Goal: Task Accomplishment & Management: Complete application form

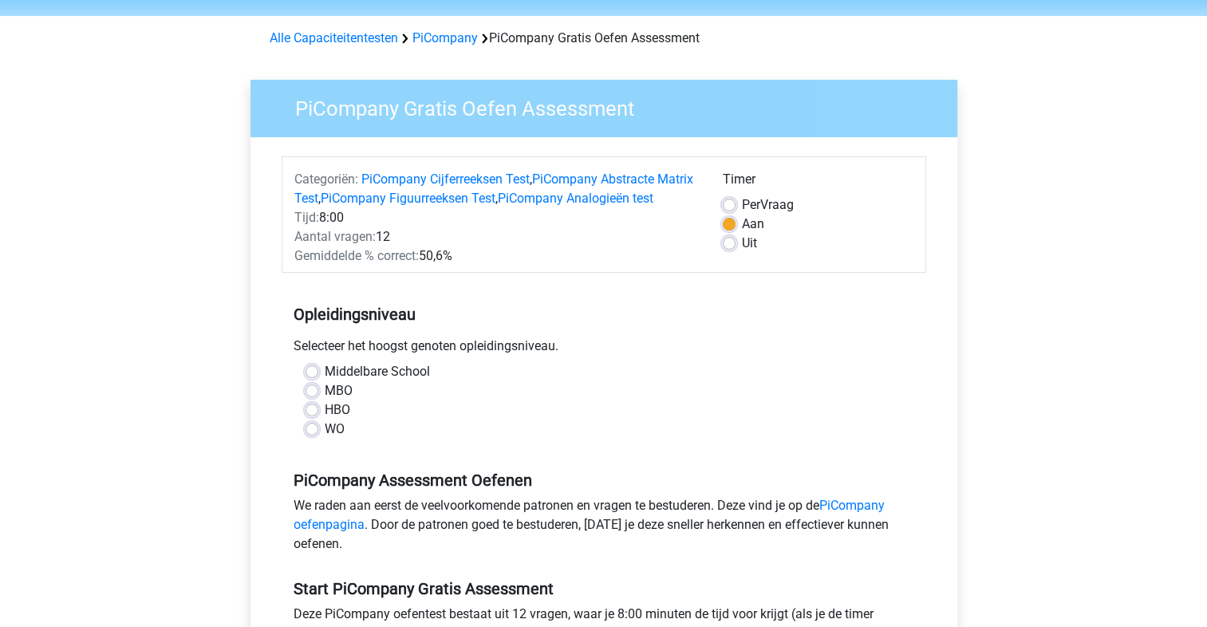
click at [343, 439] on label "WO" at bounding box center [335, 429] width 20 height 19
click at [318, 436] on input "WO" at bounding box center [312, 428] width 13 height 16
radio input "true"
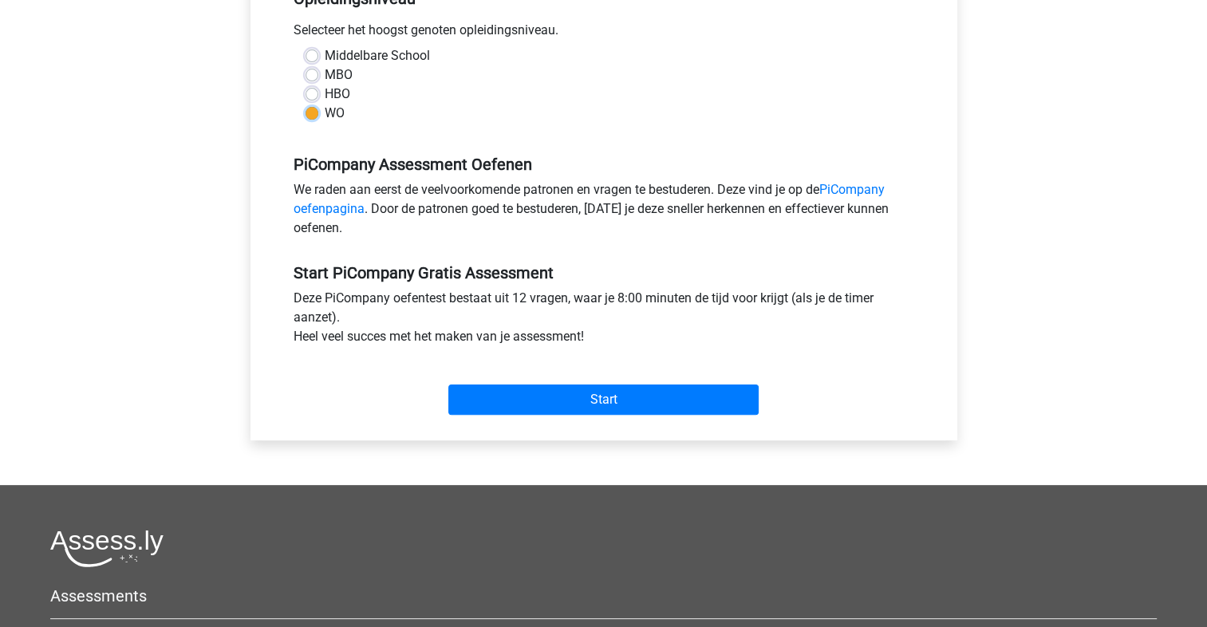
scroll to position [373, 0]
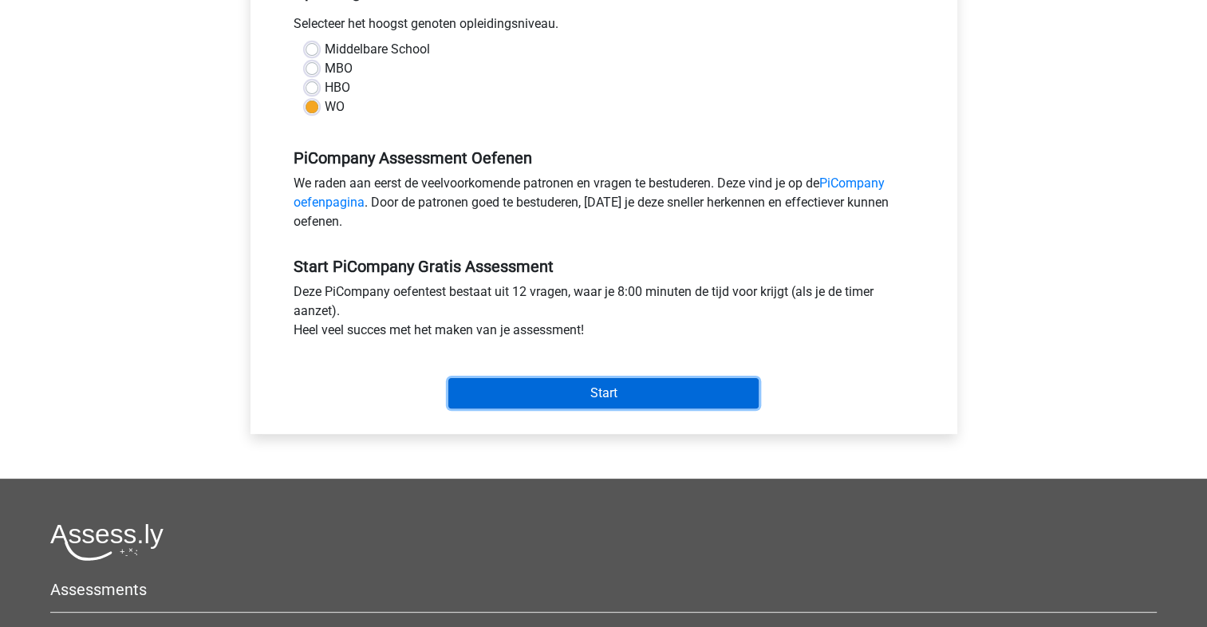
click at [549, 408] on input "Start" at bounding box center [603, 393] width 310 height 30
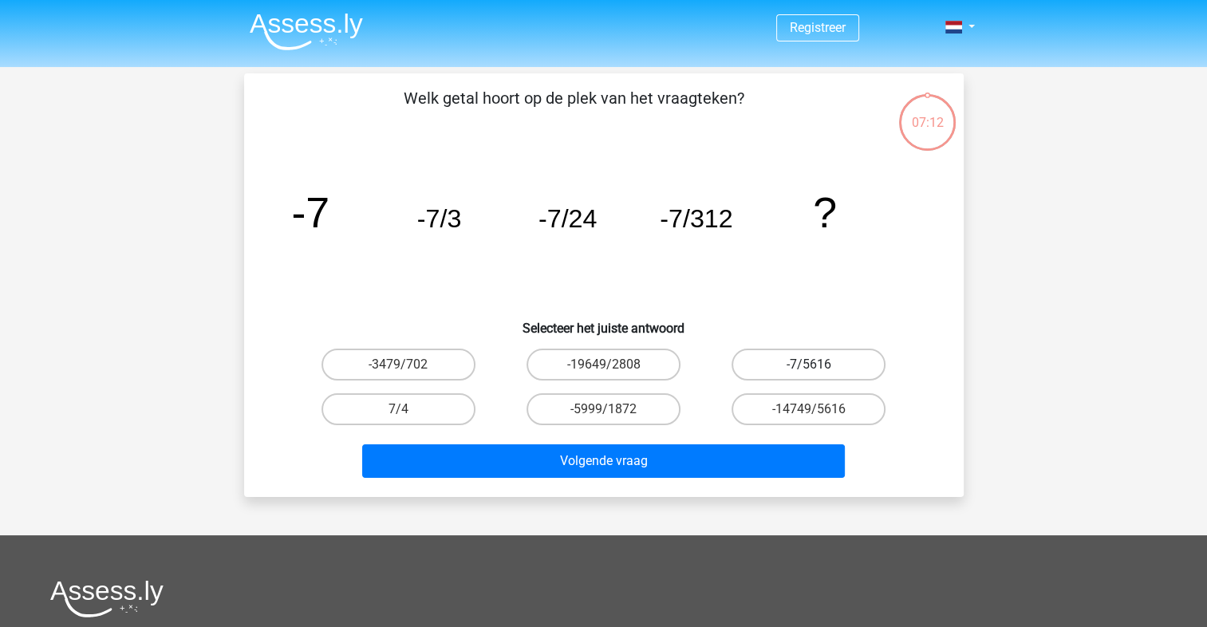
click at [784, 359] on label "-7/5616" at bounding box center [809, 365] width 154 height 32
click at [809, 365] on input "-7/5616" at bounding box center [814, 370] width 10 height 10
radio input "true"
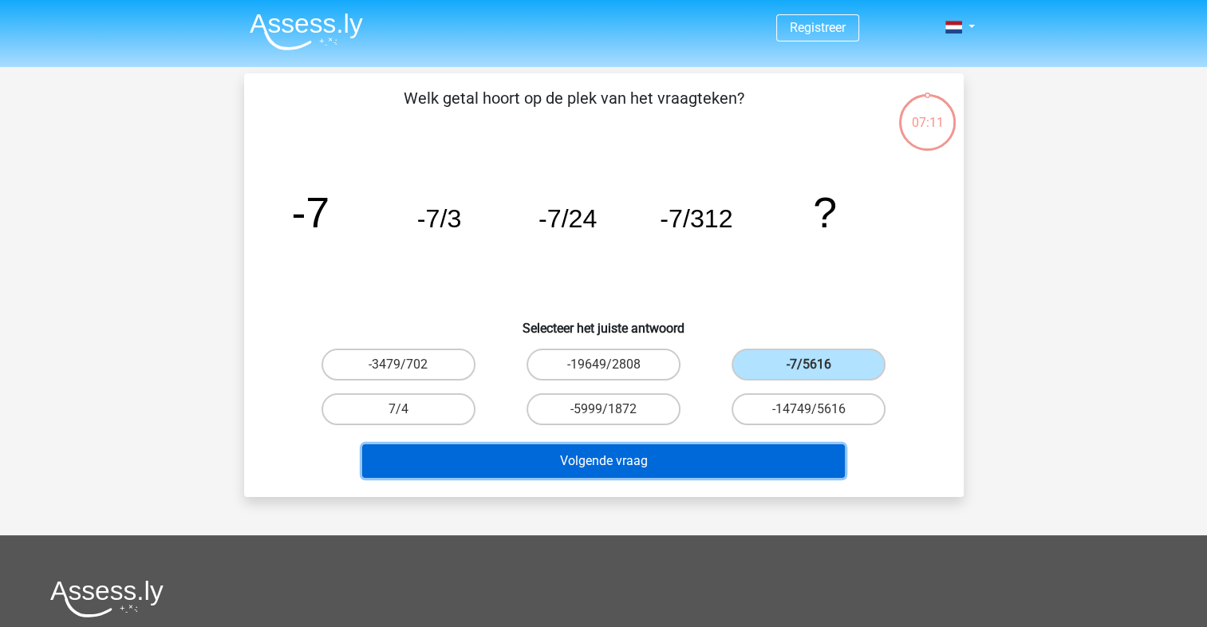
click at [644, 458] on button "Volgende vraag" at bounding box center [603, 461] width 483 height 34
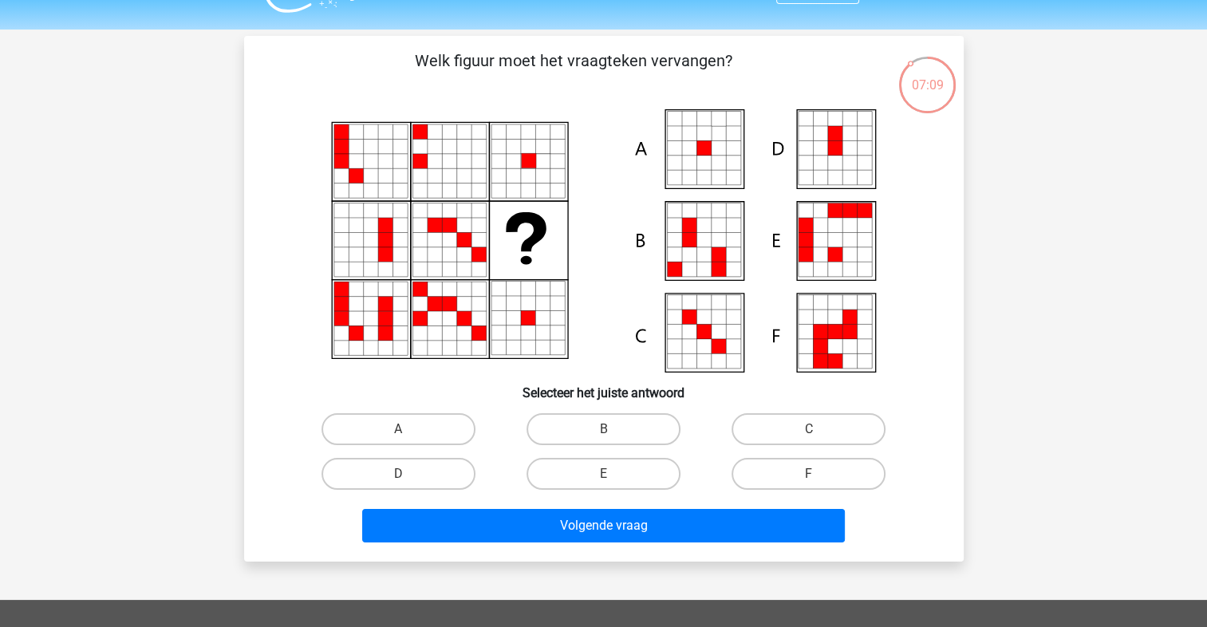
scroll to position [21, 0]
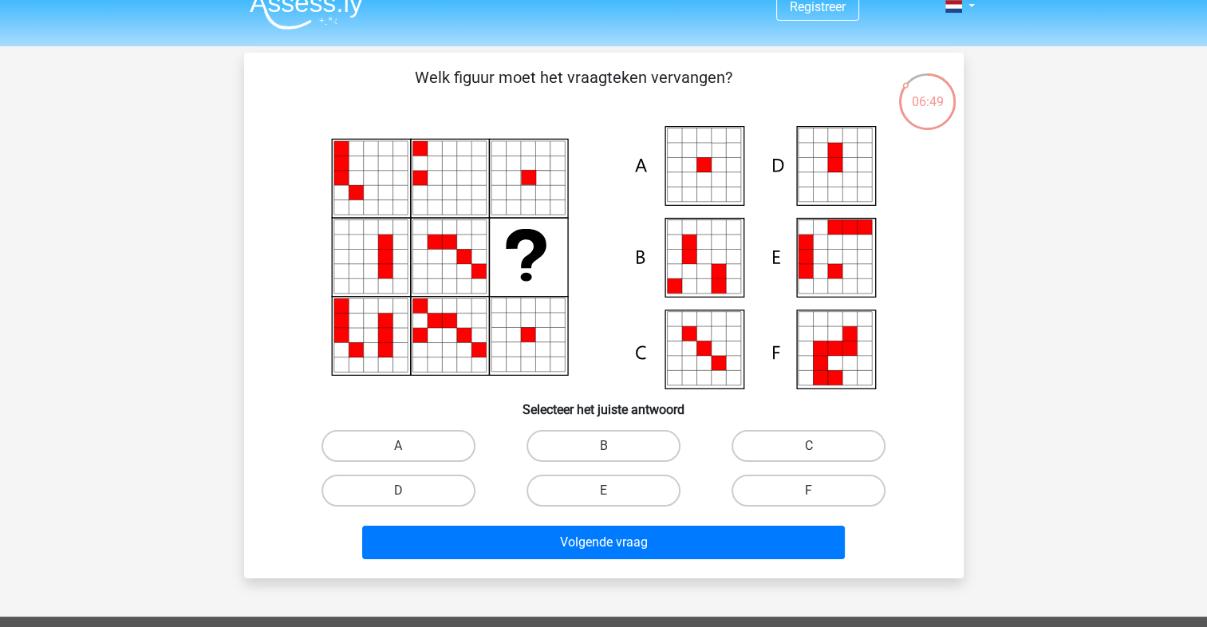
click at [706, 175] on icon at bounding box center [704, 179] width 14 height 14
click at [405, 436] on label "A" at bounding box center [399, 446] width 154 height 32
click at [405, 446] on input "A" at bounding box center [403, 451] width 10 height 10
radio input "true"
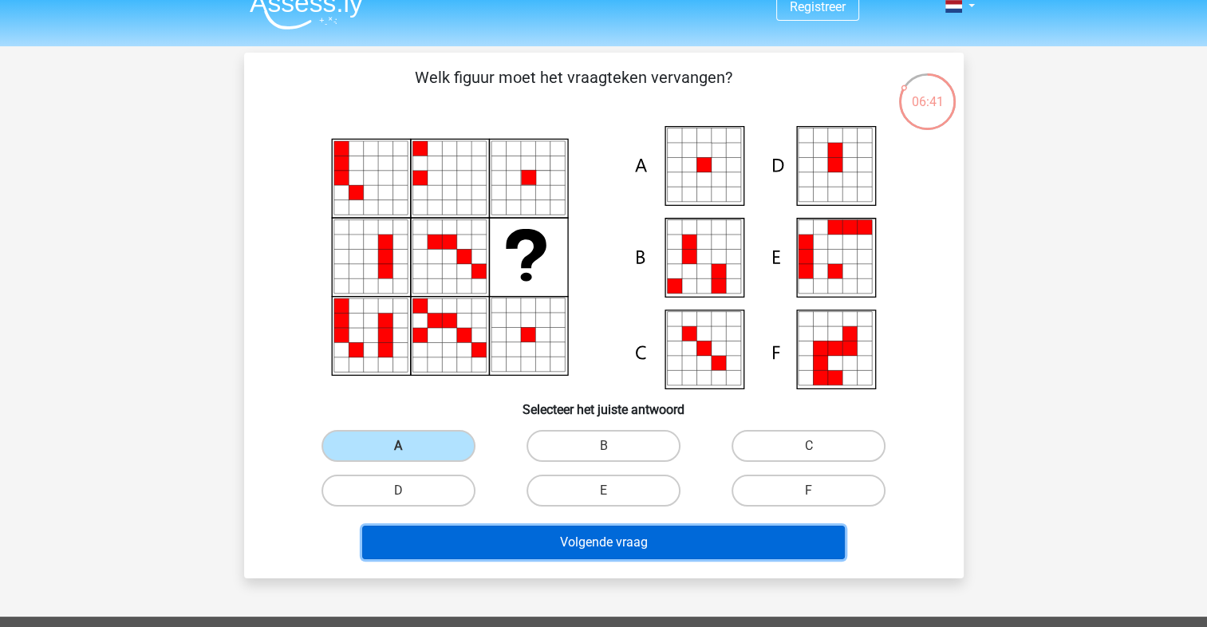
click at [579, 542] on button "Volgende vraag" at bounding box center [603, 543] width 483 height 34
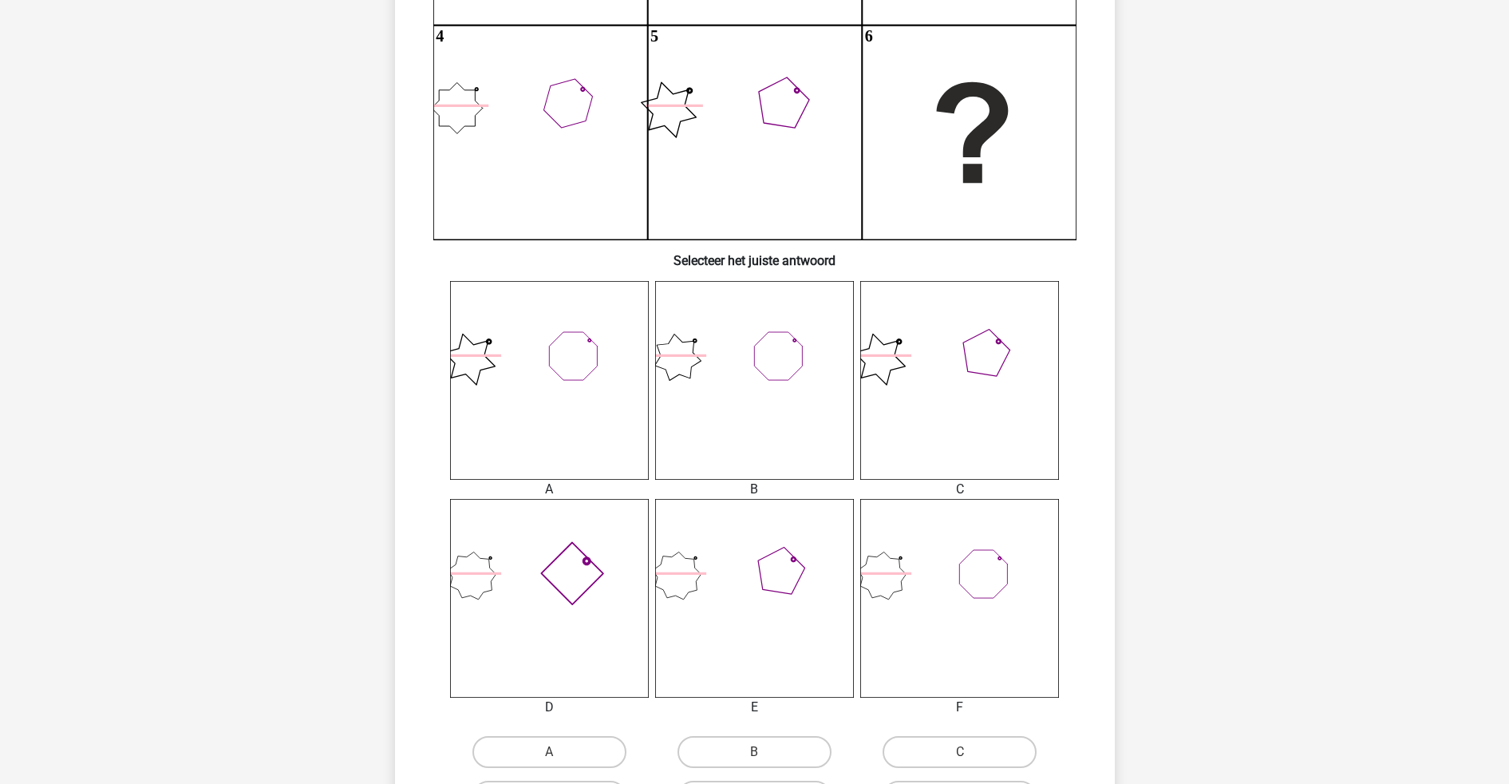
scroll to position [373, 0]
click at [888, 448] on icon at bounding box center [959, 381] width 199 height 199
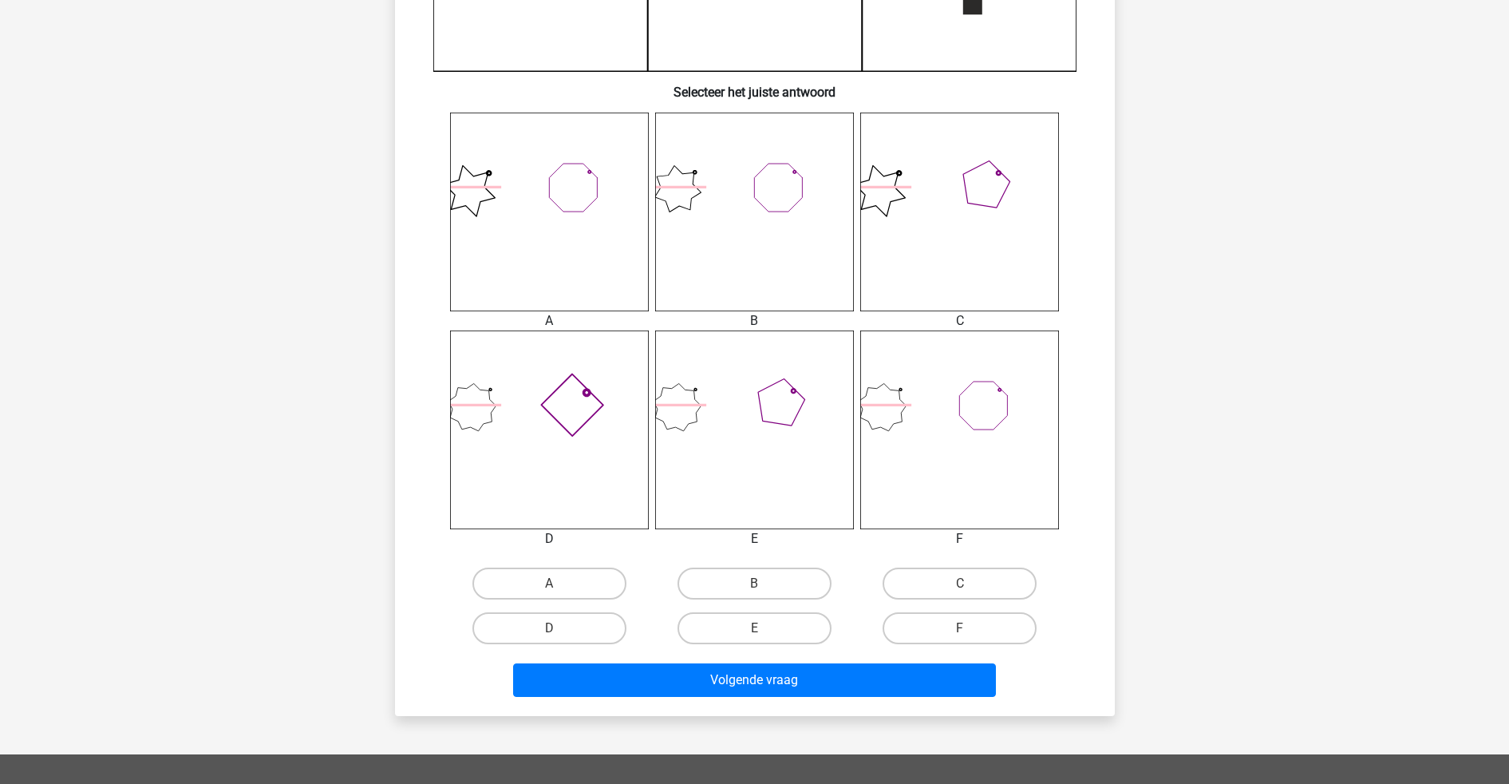
scroll to position [544, 0]
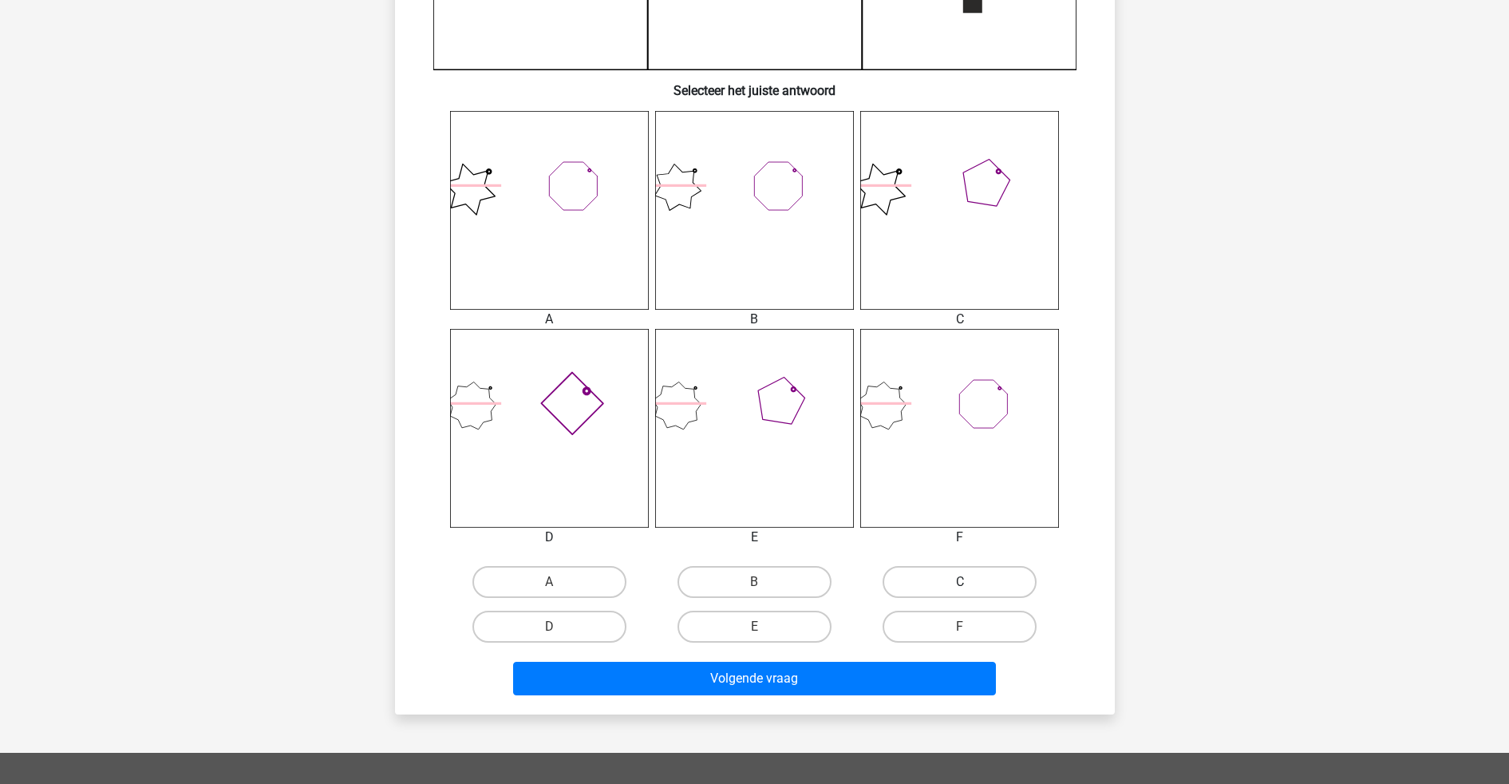
click at [972, 585] on label "C" at bounding box center [960, 582] width 154 height 32
click at [970, 585] on input "C" at bounding box center [965, 587] width 10 height 10
radio input "true"
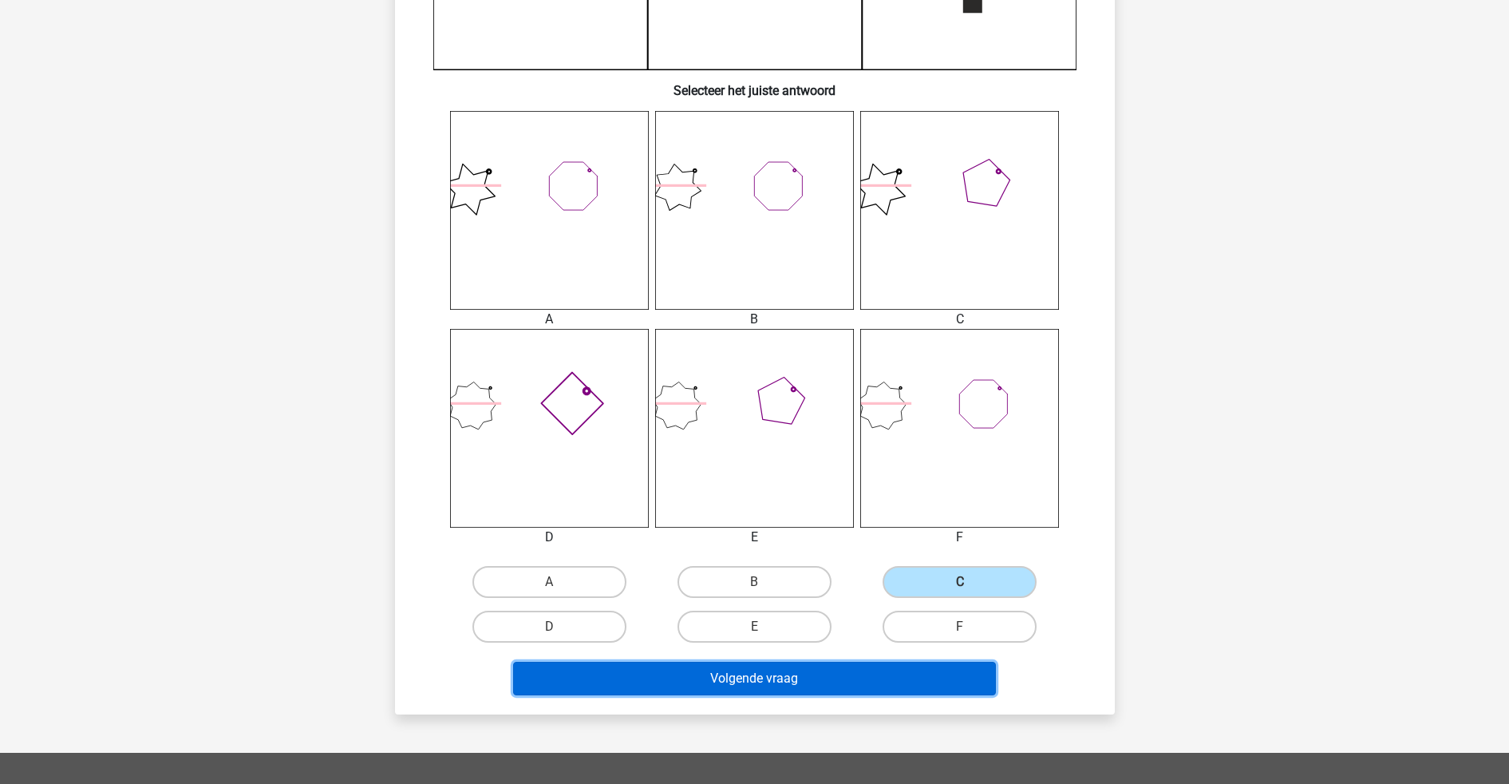
click at [863, 626] on button "Volgende vraag" at bounding box center [754, 679] width 483 height 34
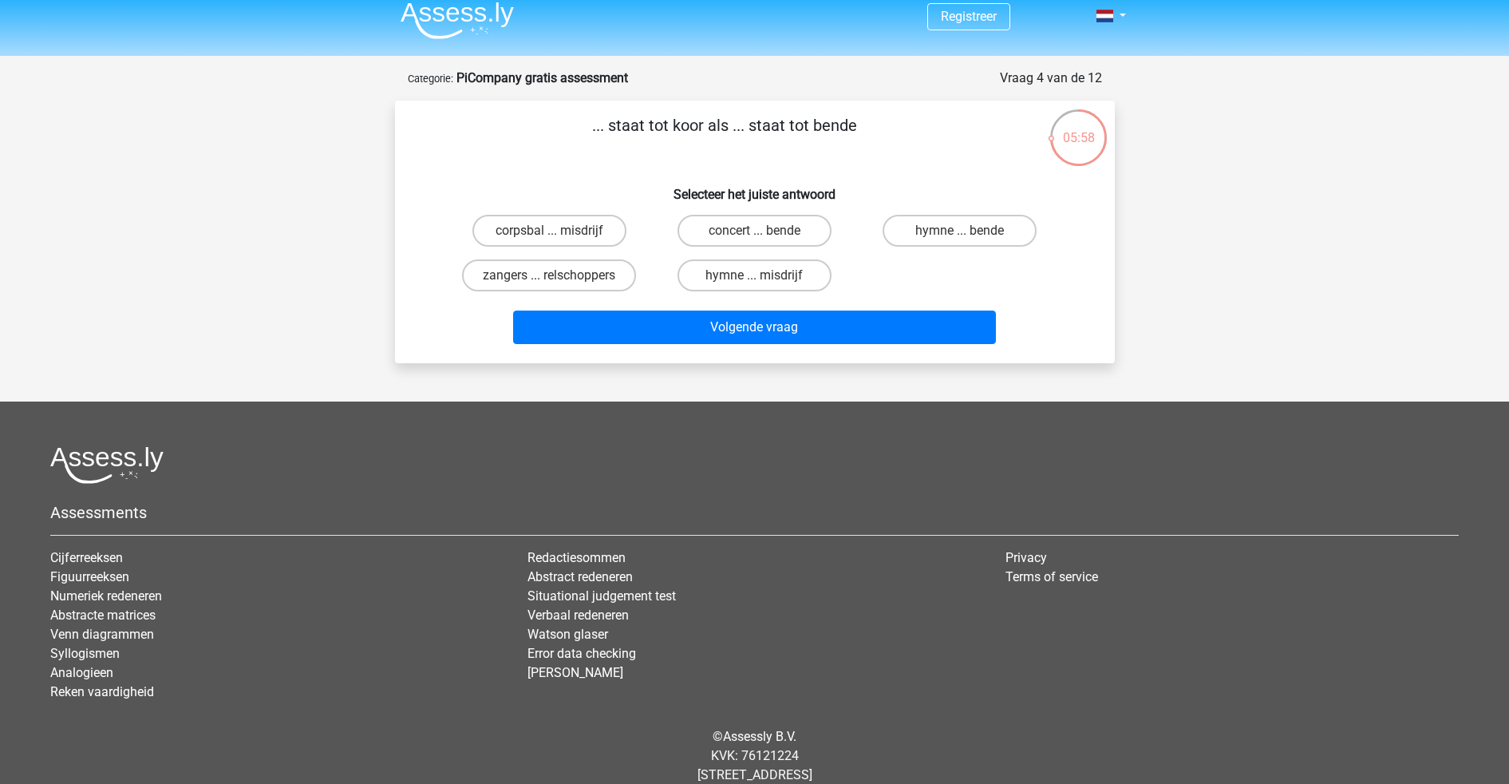
scroll to position [8, 0]
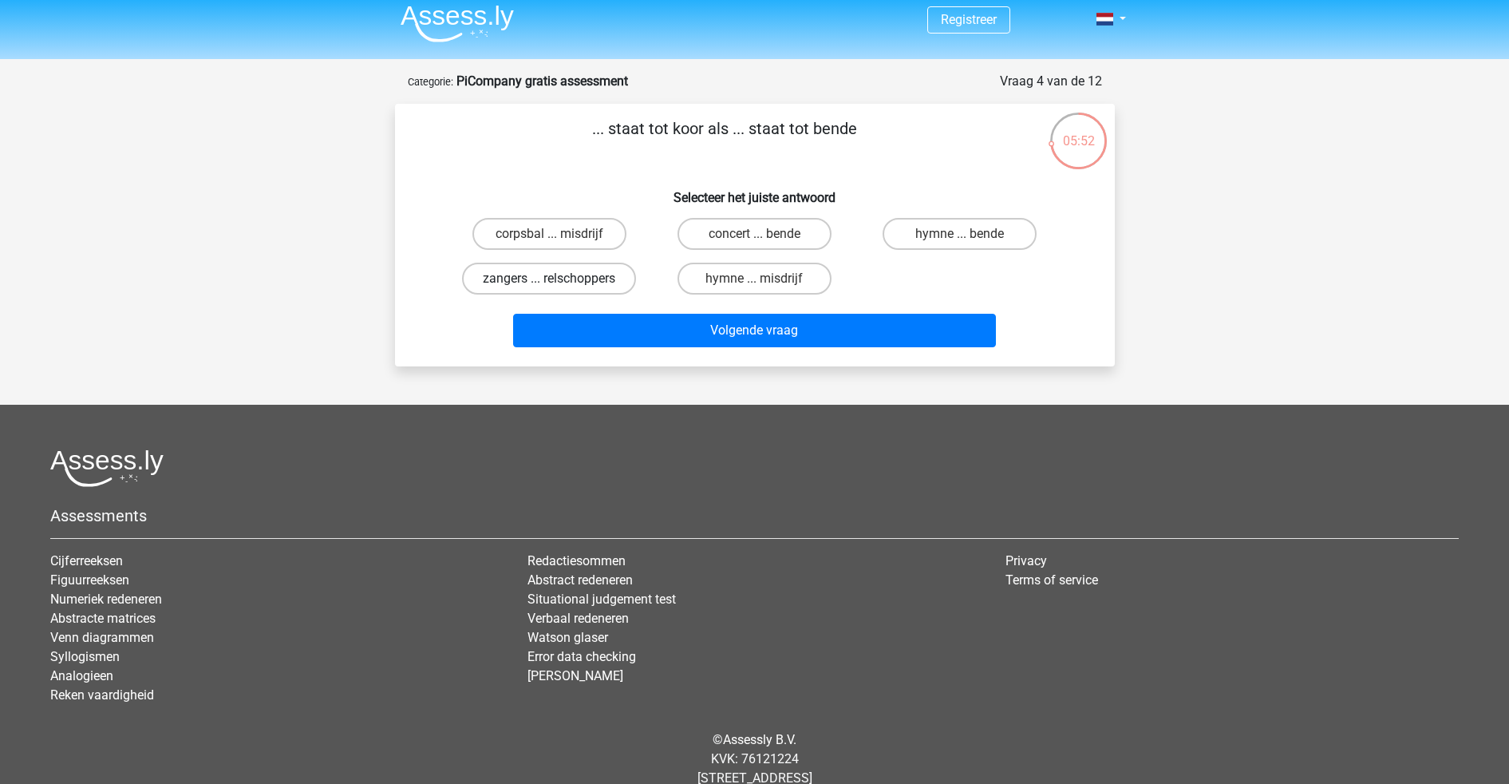
click at [613, 277] on label "zangers ... relschoppers" at bounding box center [549, 279] width 174 height 32
click at [559, 278] on input "zangers ... relschoppers" at bounding box center [554, 283] width 10 height 10
radio input "true"
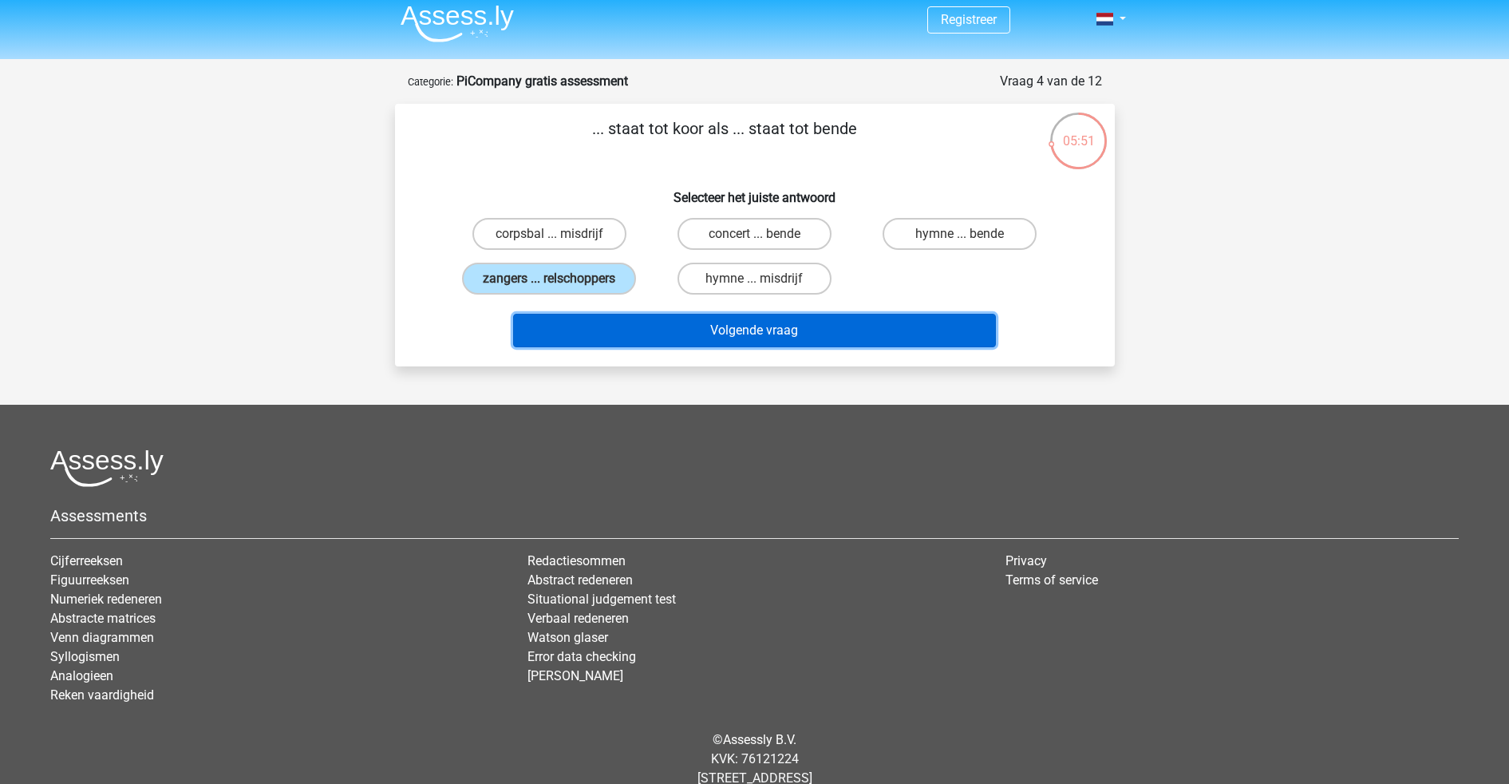
click at [806, 330] on button "Volgende vraag" at bounding box center [754, 331] width 483 height 34
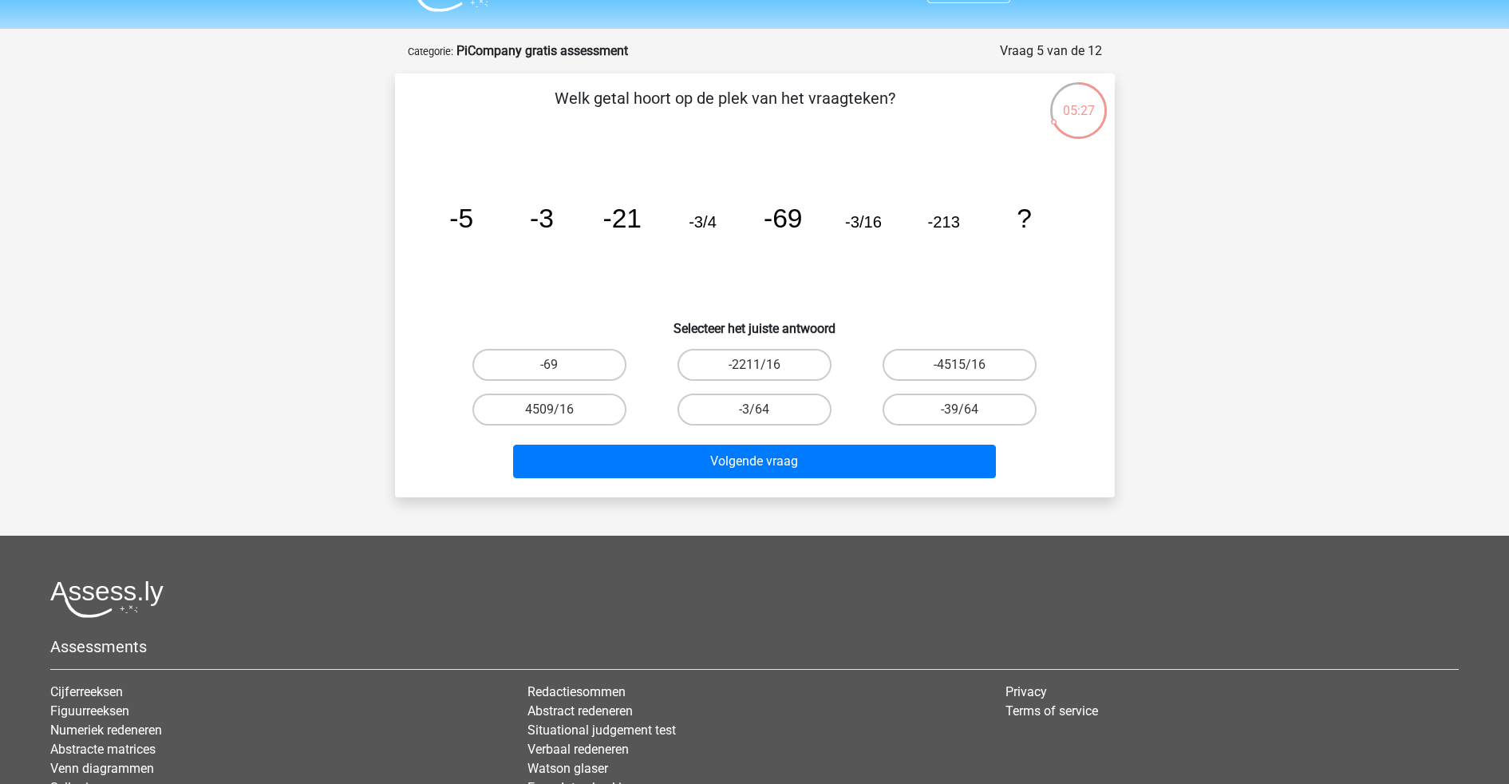
scroll to position [36, 0]
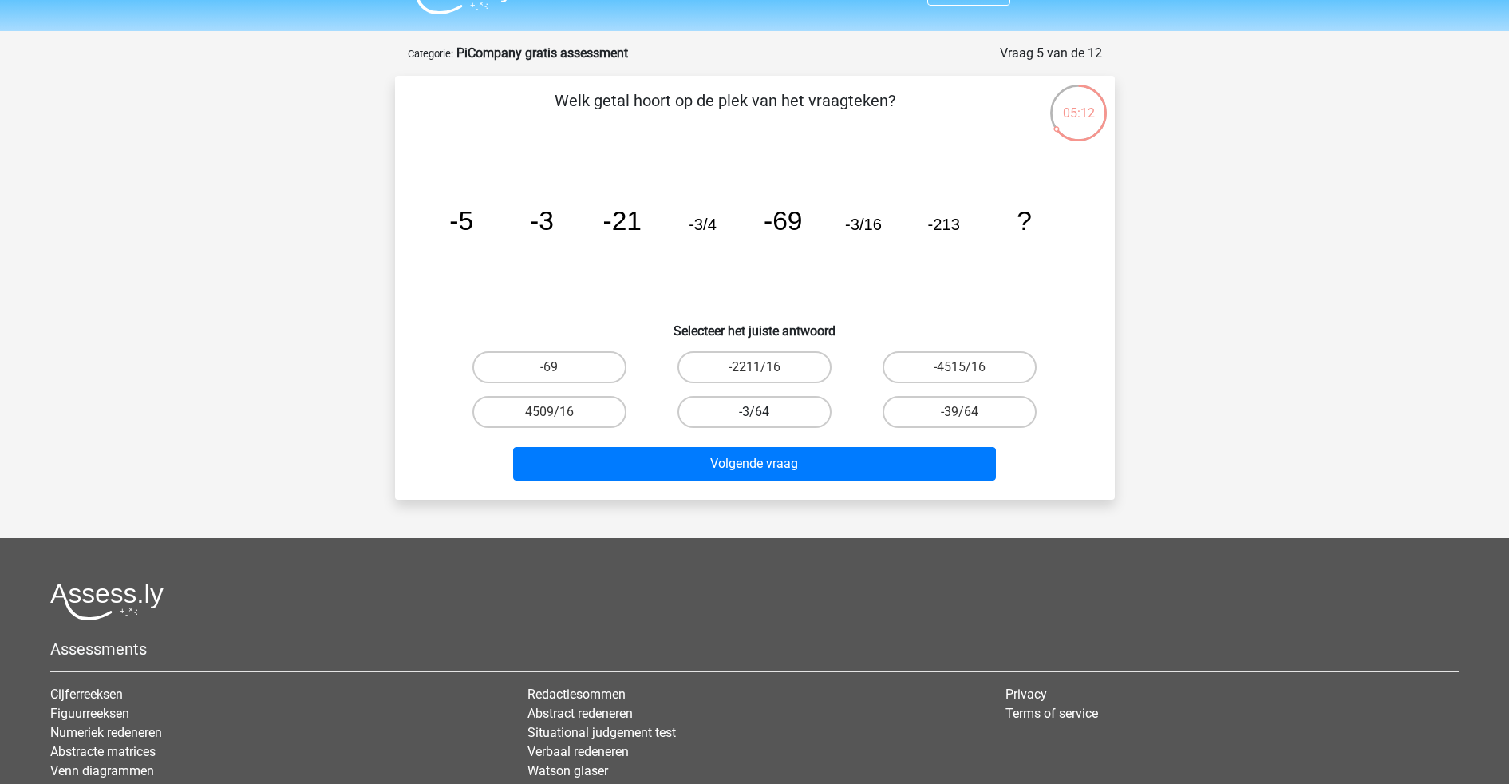
click at [804, 409] on label "-3/64" at bounding box center [754, 412] width 154 height 32
click at [764, 412] on input "-3/64" at bounding box center [759, 417] width 10 height 10
radio input "true"
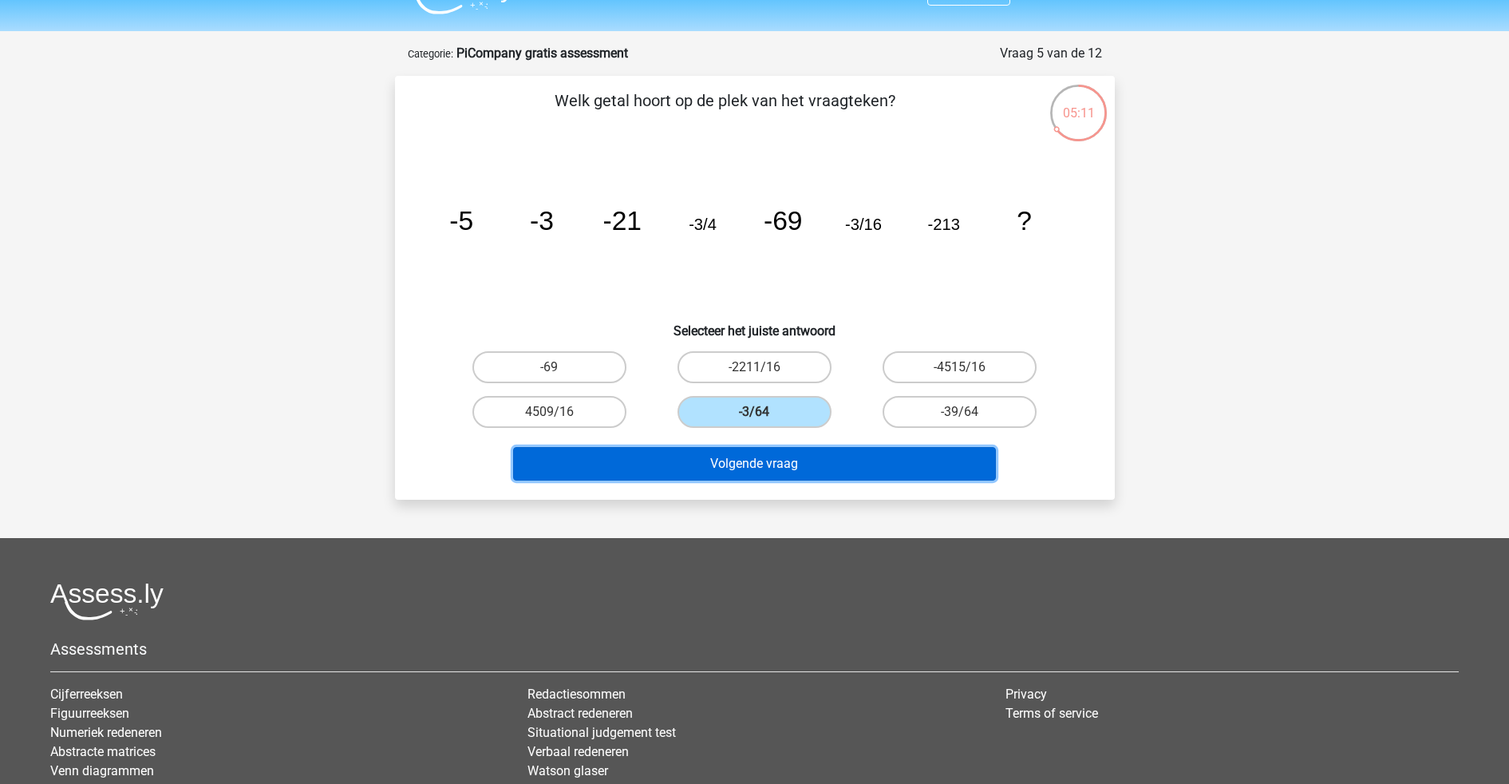
click at [804, 468] on button "Volgende vraag" at bounding box center [754, 464] width 483 height 34
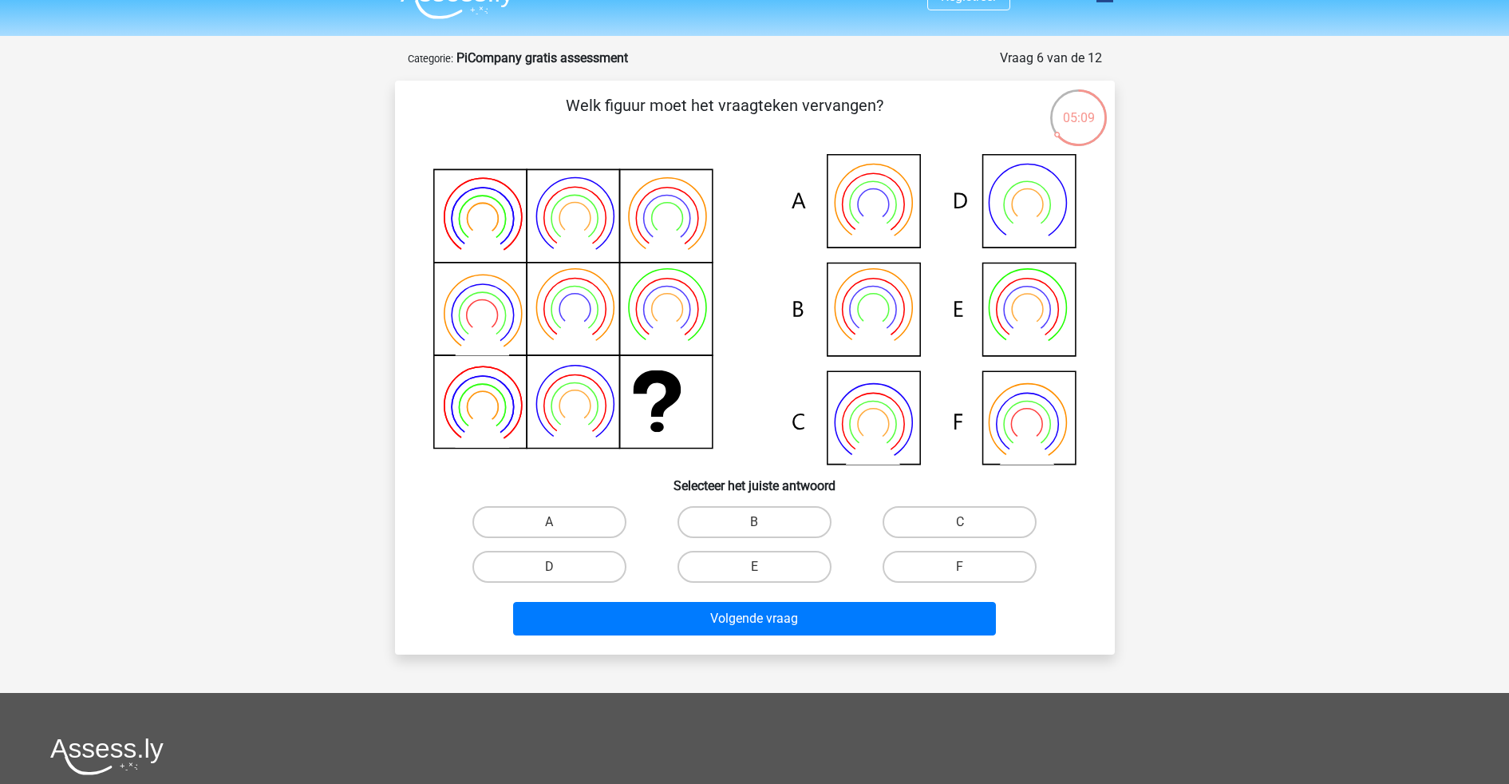
scroll to position [35, 0]
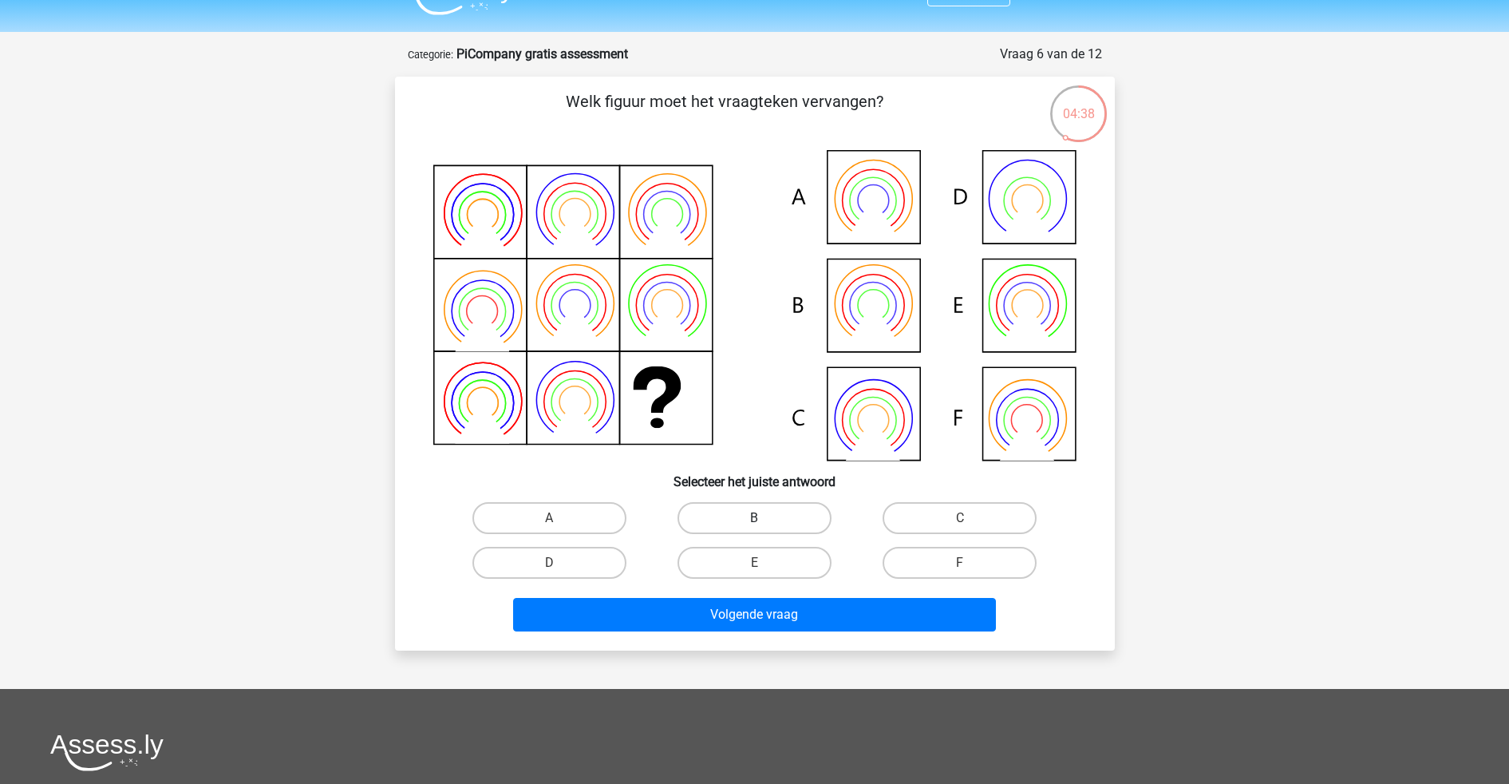
click at [713, 519] on label "B" at bounding box center [754, 518] width 154 height 32
click at [754, 519] on input "B" at bounding box center [759, 523] width 10 height 10
radio input "true"
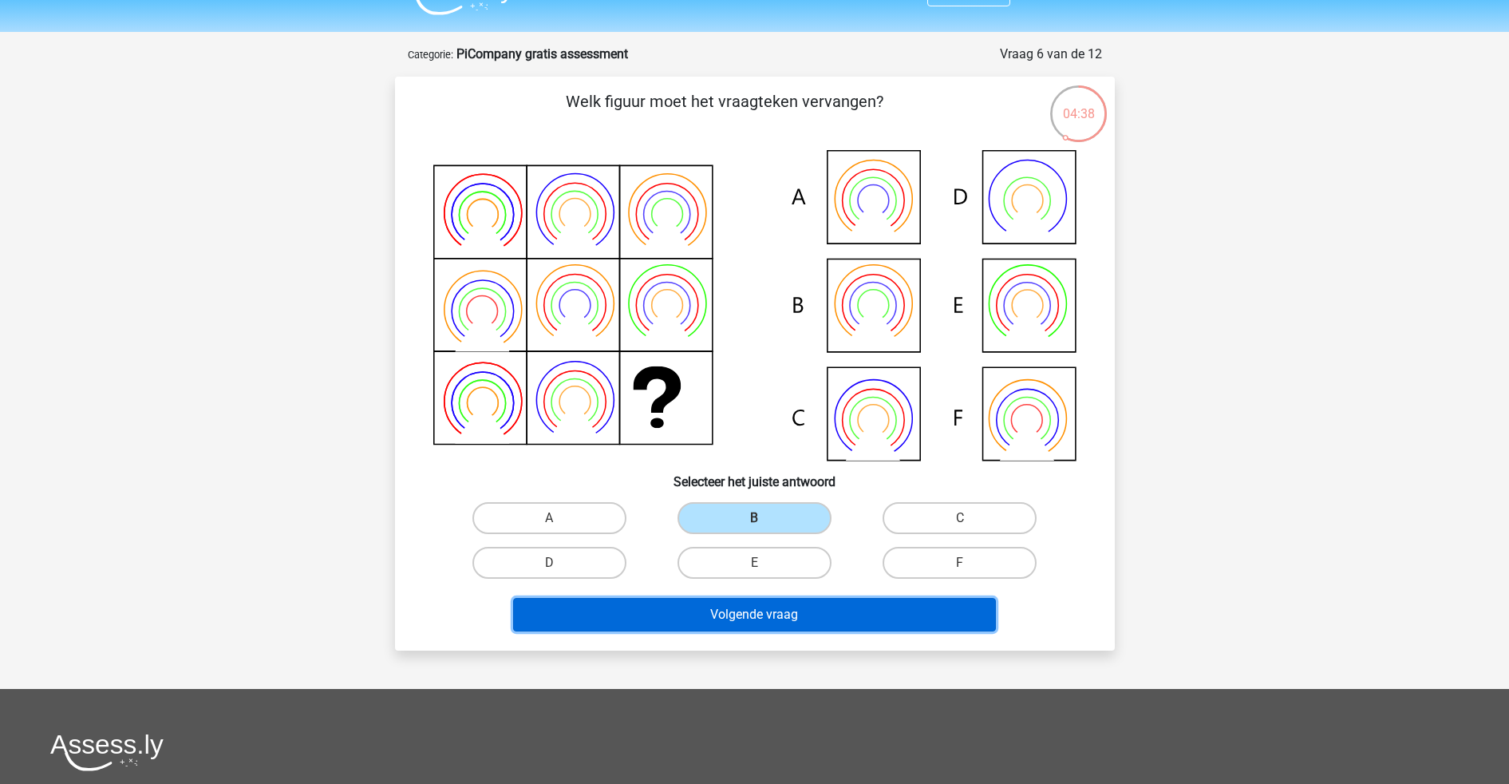
click at [690, 612] on button "Volgende vraag" at bounding box center [754, 615] width 483 height 34
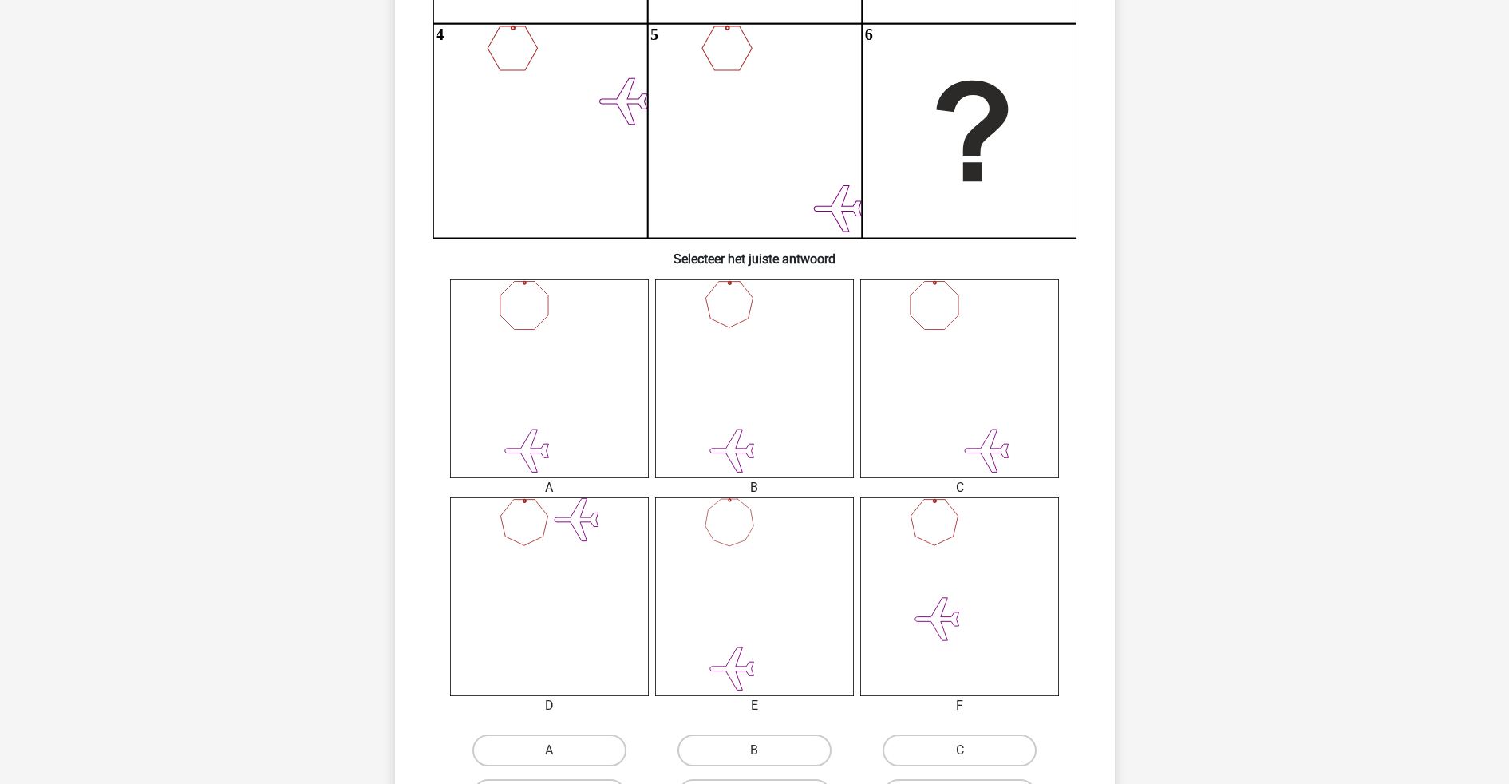
scroll to position [375, 0]
click at [756, 552] on icon at bounding box center [754, 597] width 199 height 199
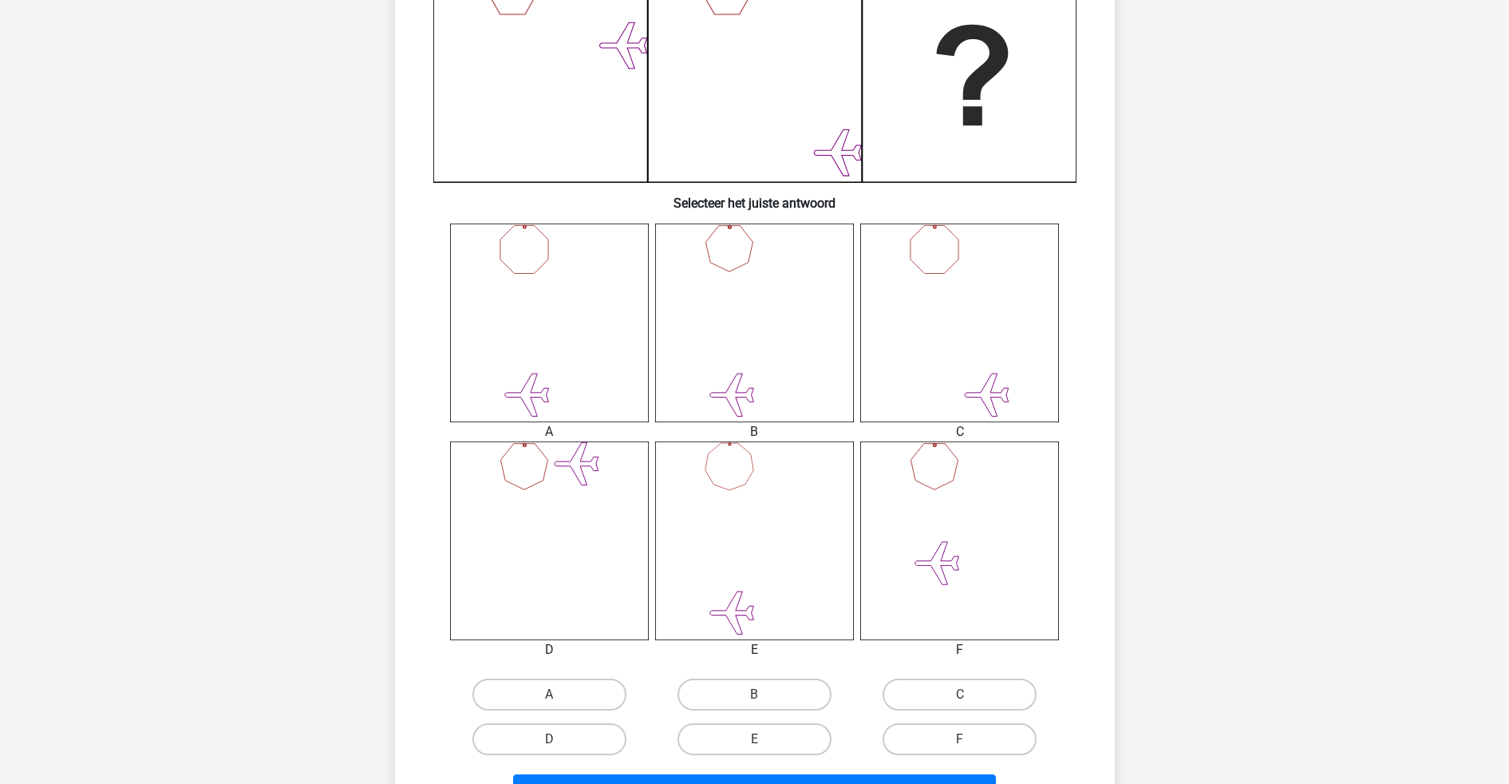
scroll to position [431, 0]
click at [742, 621] on icon at bounding box center [754, 541] width 199 height 199
click at [742, 626] on label "B" at bounding box center [754, 695] width 154 height 32
click at [754, 626] on input "B" at bounding box center [759, 700] width 10 height 10
radio input "true"
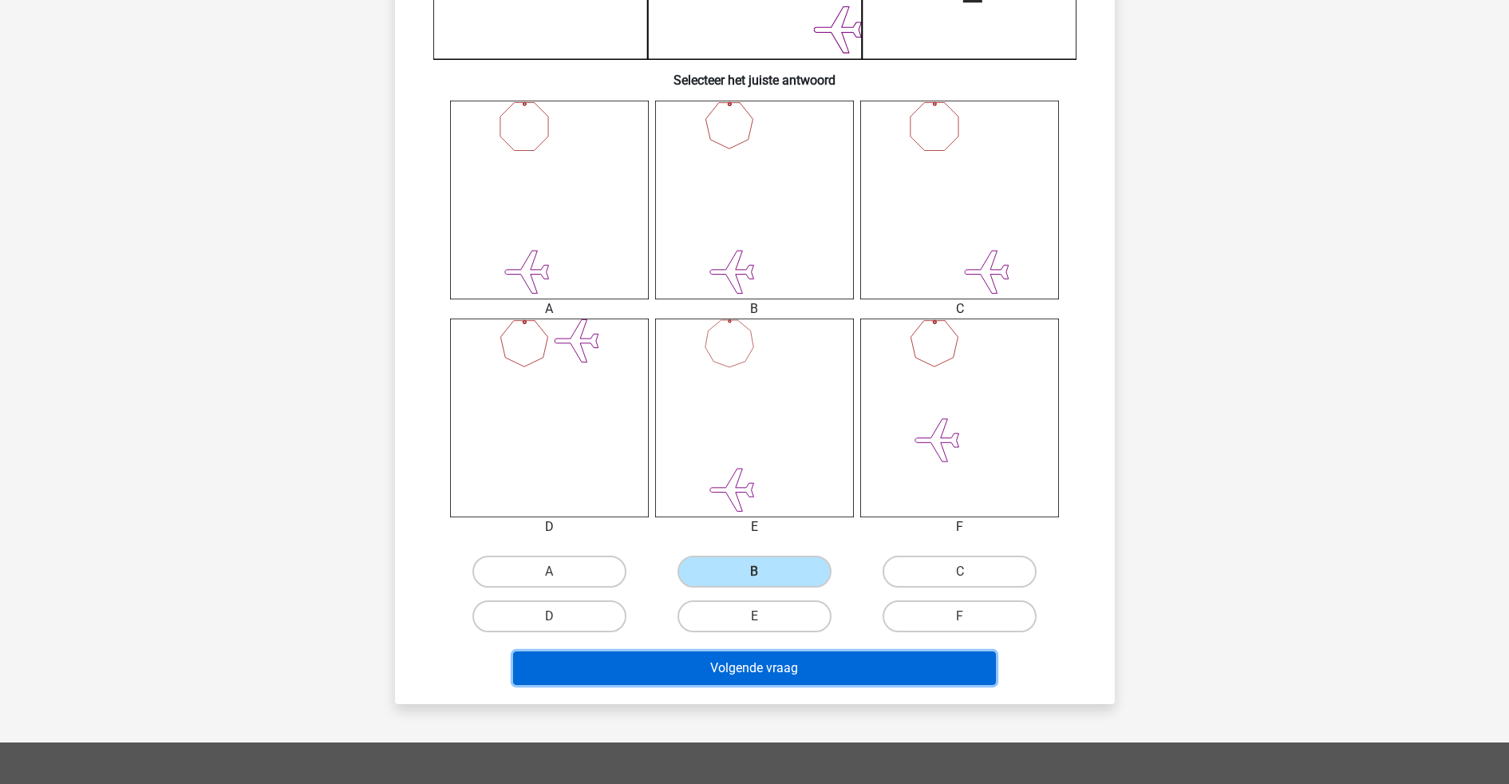
click at [769, 626] on button "Volgende vraag" at bounding box center [754, 668] width 483 height 34
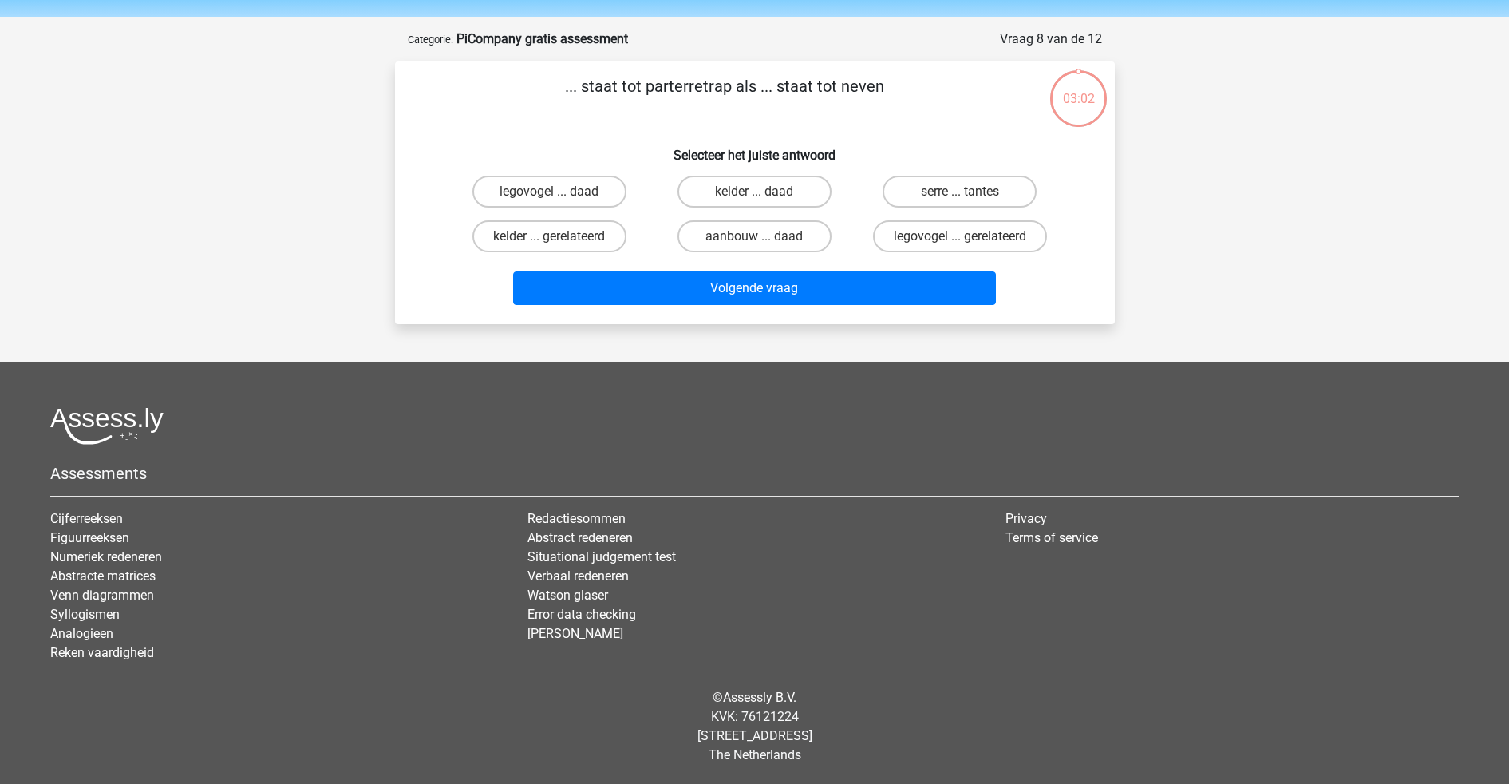
scroll to position [50, 0]
click at [975, 195] on label "serre ... tantes" at bounding box center [960, 192] width 154 height 32
click at [970, 195] on input "serre ... tantes" at bounding box center [965, 197] width 10 height 10
radio input "true"
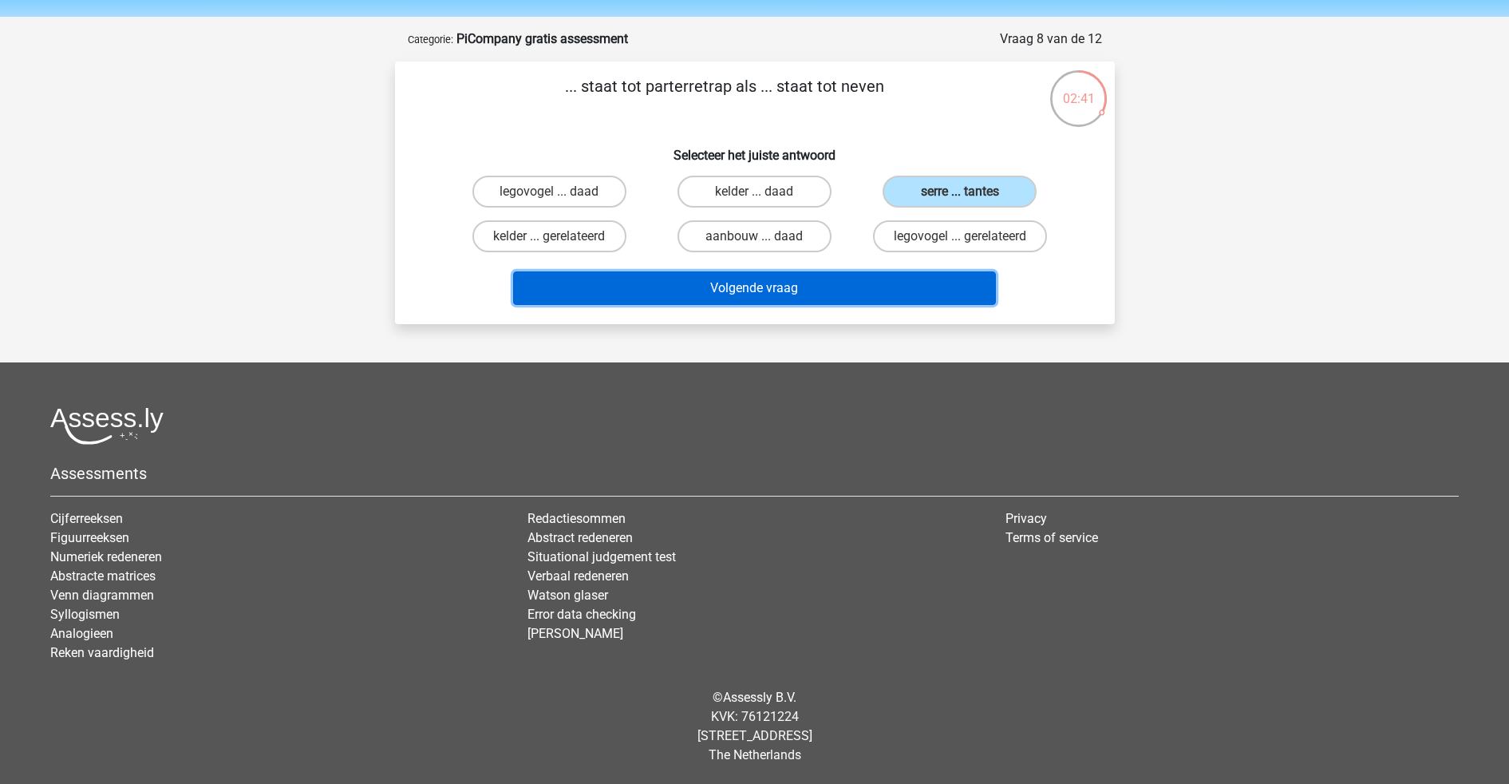
click at [794, 303] on button "Volgende vraag" at bounding box center [754, 288] width 483 height 34
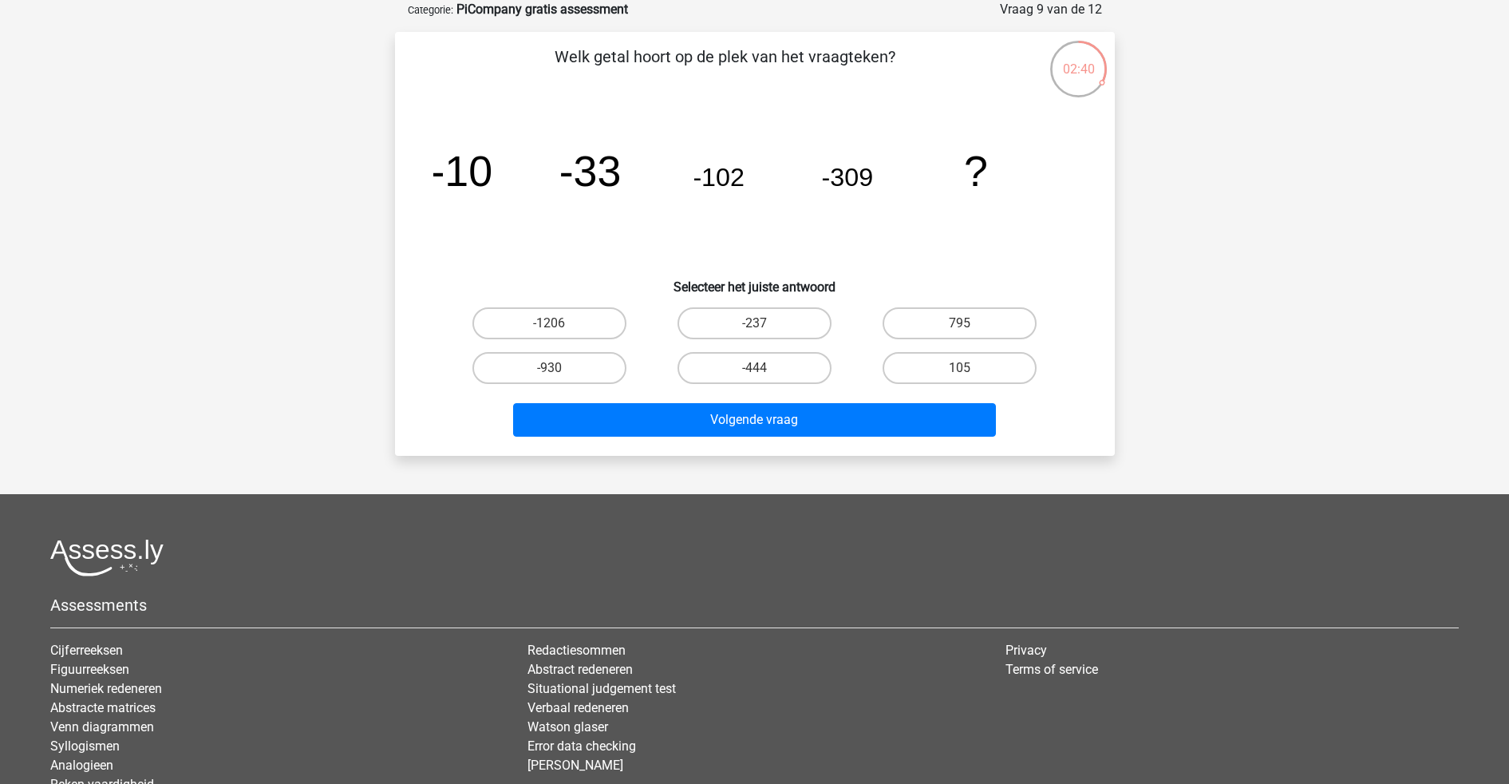
scroll to position [60, 0]
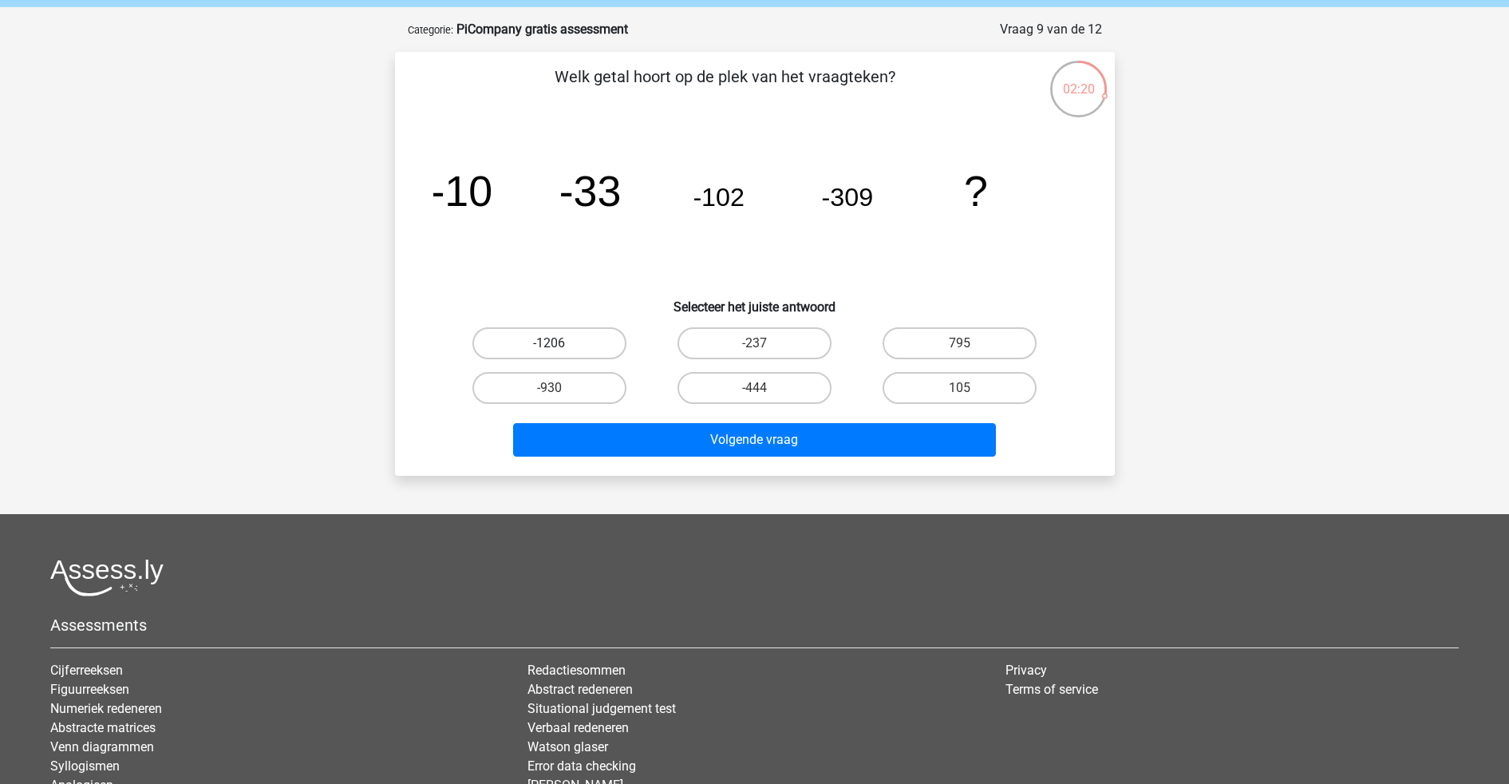
click at [610, 338] on label "-1206" at bounding box center [549, 343] width 154 height 32
click at [559, 343] on input "-1206" at bounding box center [554, 348] width 10 height 10
radio input "true"
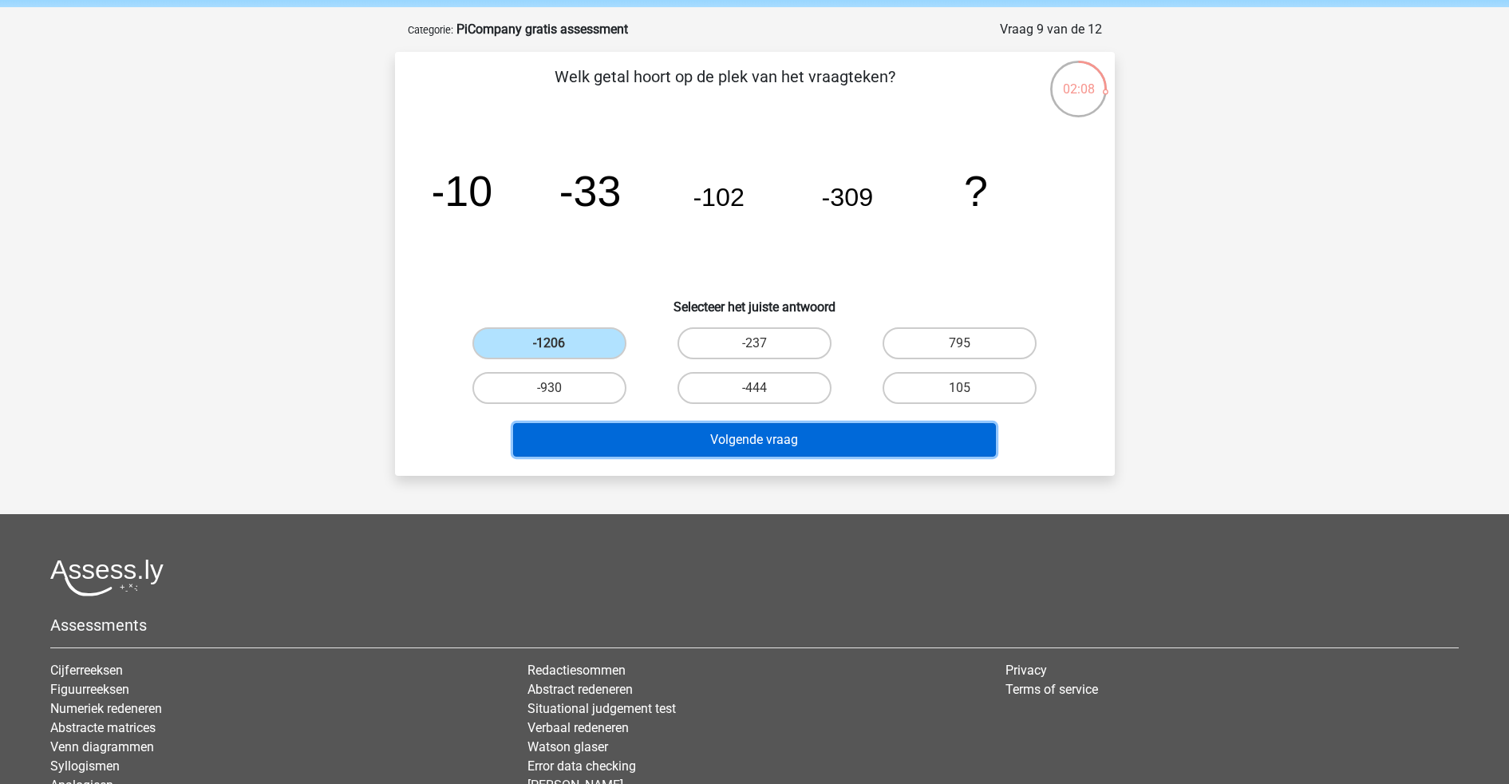
click at [785, 439] on button "Volgende vraag" at bounding box center [754, 440] width 483 height 34
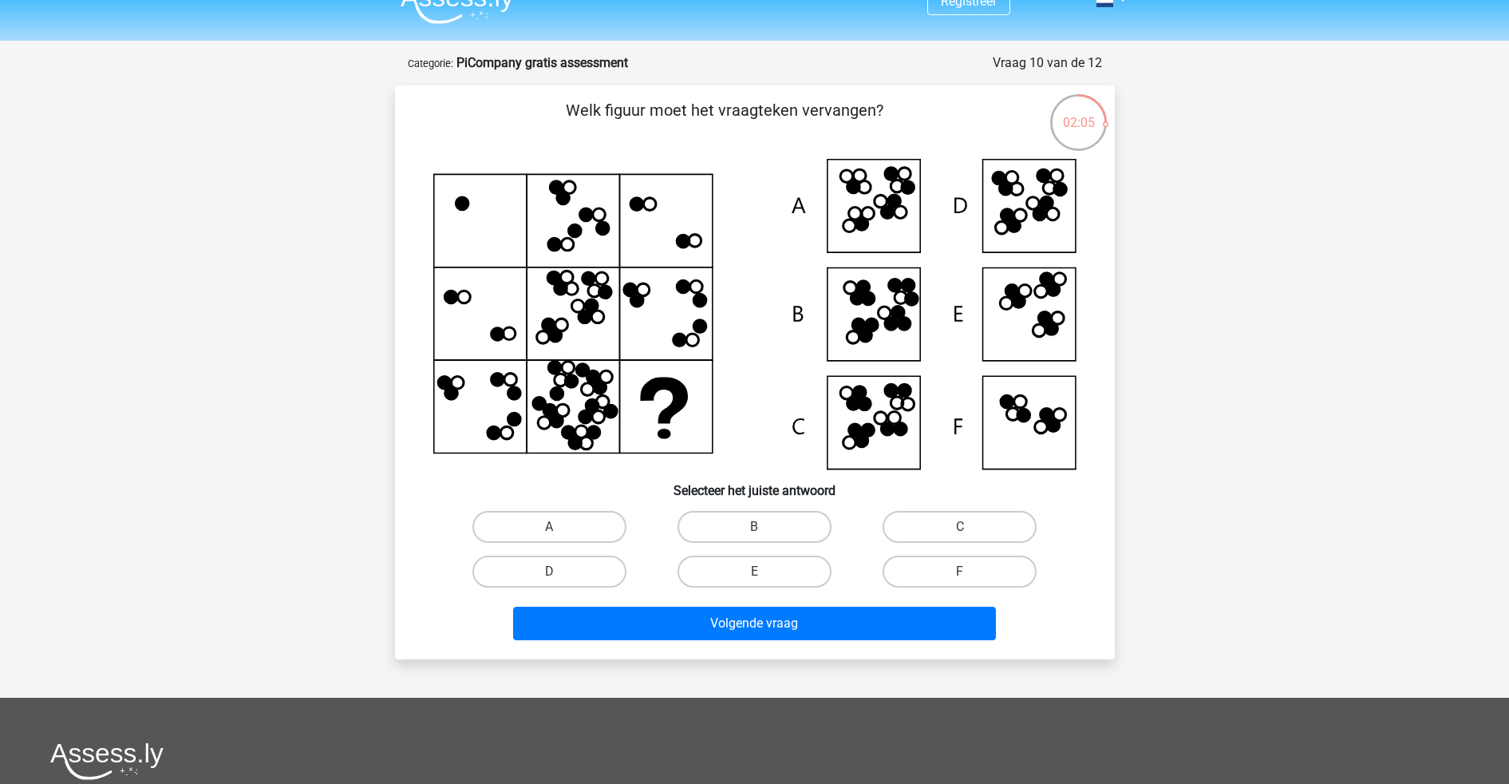
scroll to position [24, 0]
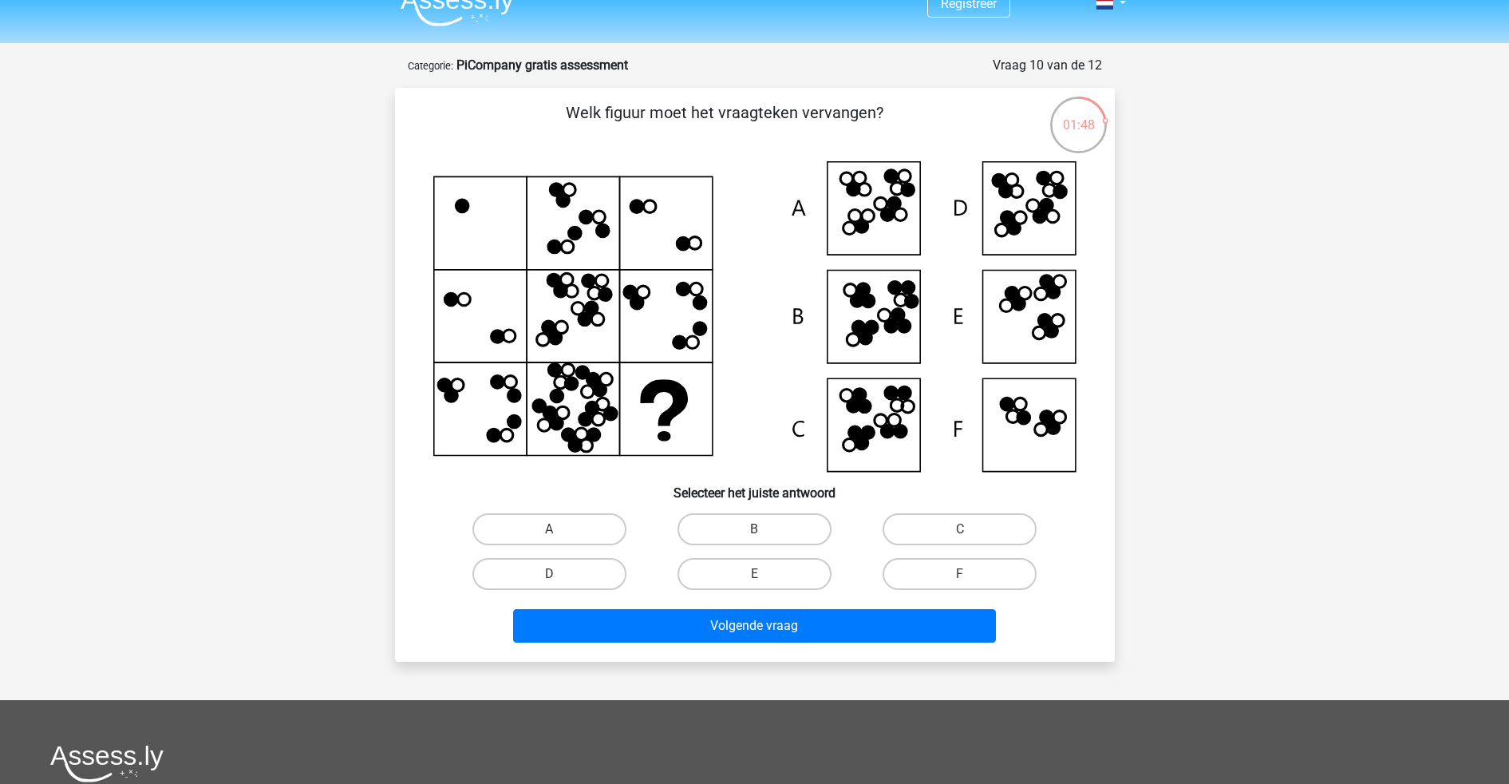
drag, startPoint x: 1055, startPoint y: 380, endPoint x: 1054, endPoint y: 395, distance: 15.2
click at [1054, 395] on icon at bounding box center [754, 316] width 643 height 310
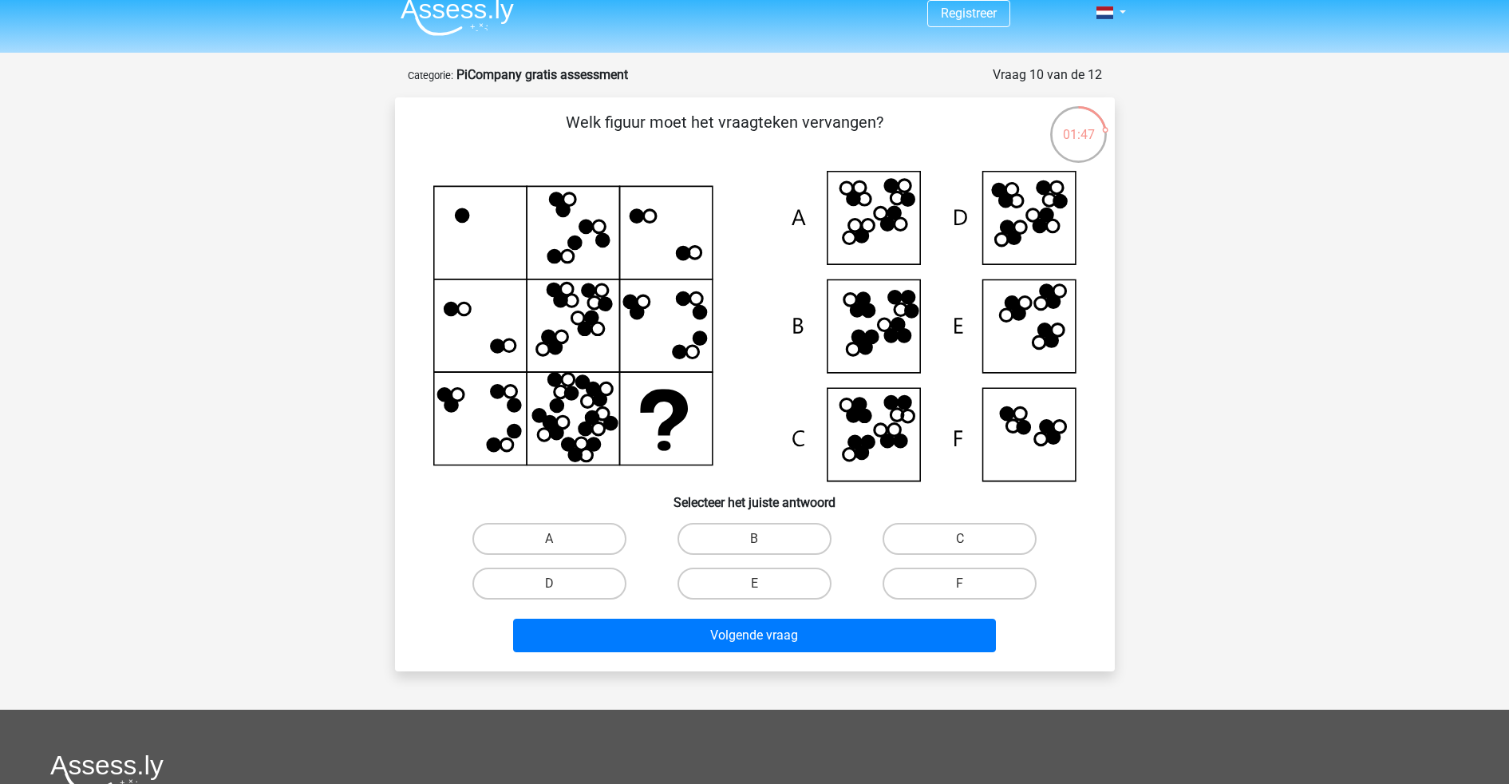
scroll to position [15, 0]
click at [1014, 224] on icon at bounding box center [1019, 226] width 13 height 13
click at [589, 583] on label "D" at bounding box center [549, 583] width 154 height 32
click at [559, 583] on input "D" at bounding box center [554, 588] width 10 height 10
radio input "true"
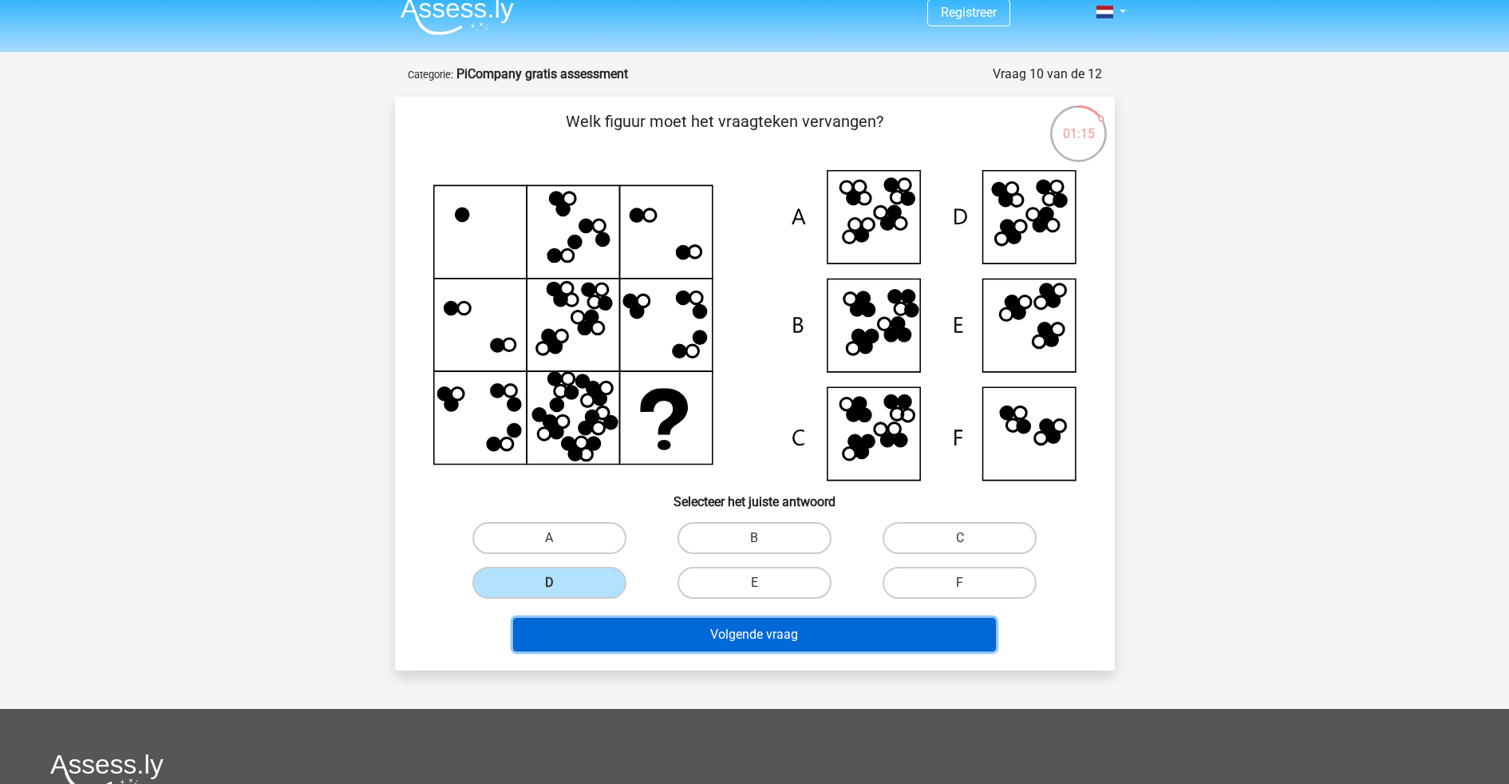
click at [672, 626] on button "Volgende vraag" at bounding box center [754, 635] width 483 height 34
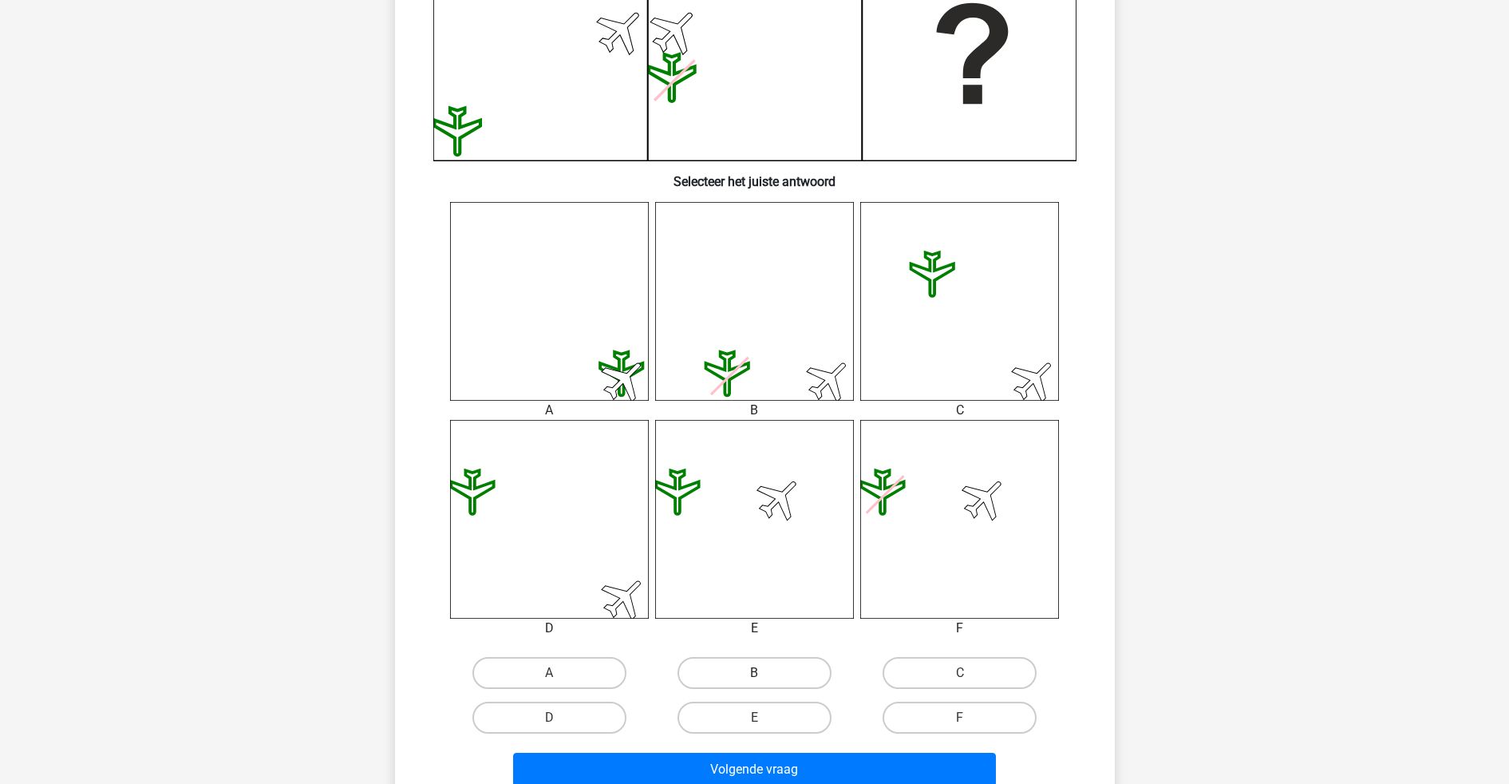
scroll to position [485, 0]
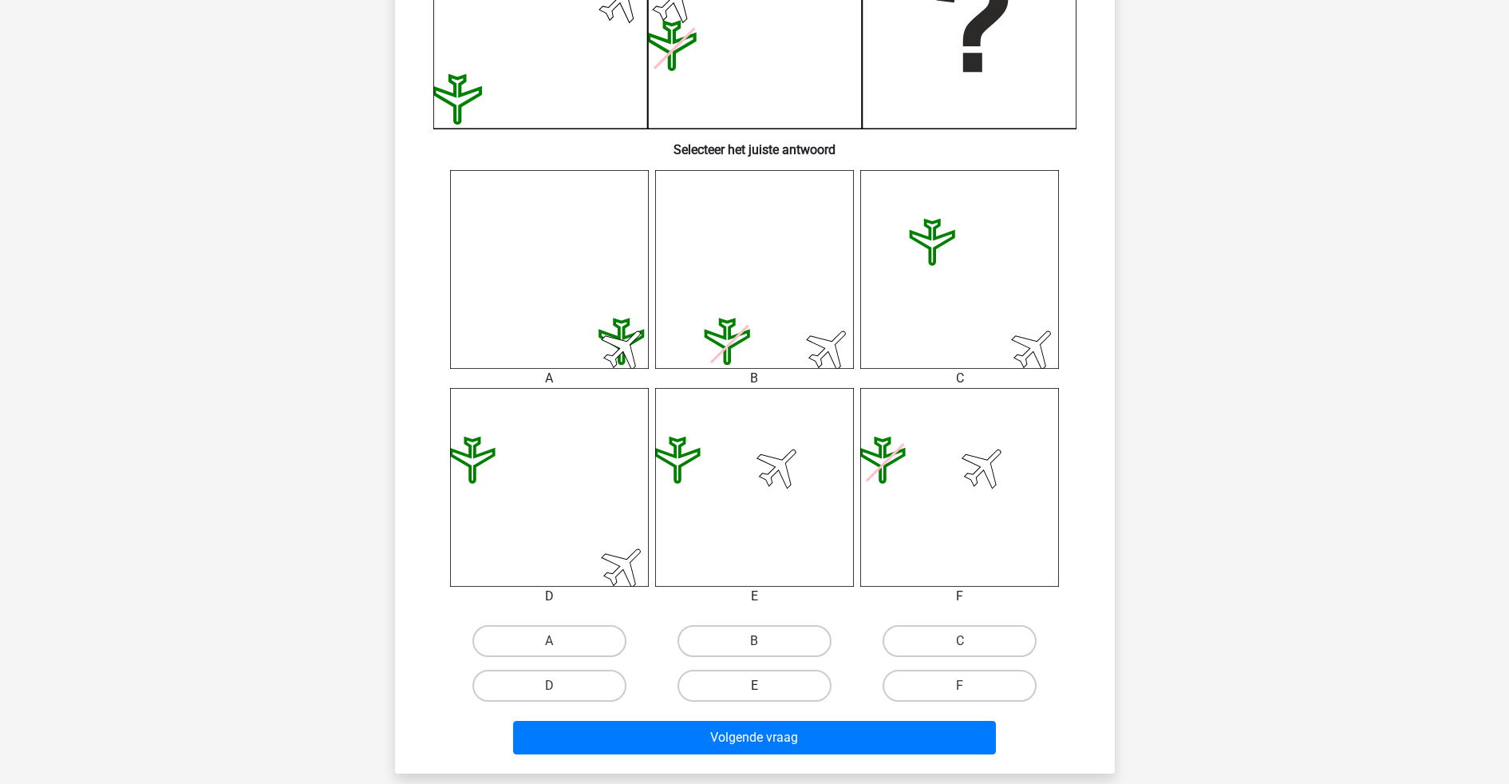
click at [804, 626] on label "E" at bounding box center [754, 686] width 154 height 32
click at [764, 626] on input "E" at bounding box center [759, 690] width 10 height 10
radio input "true"
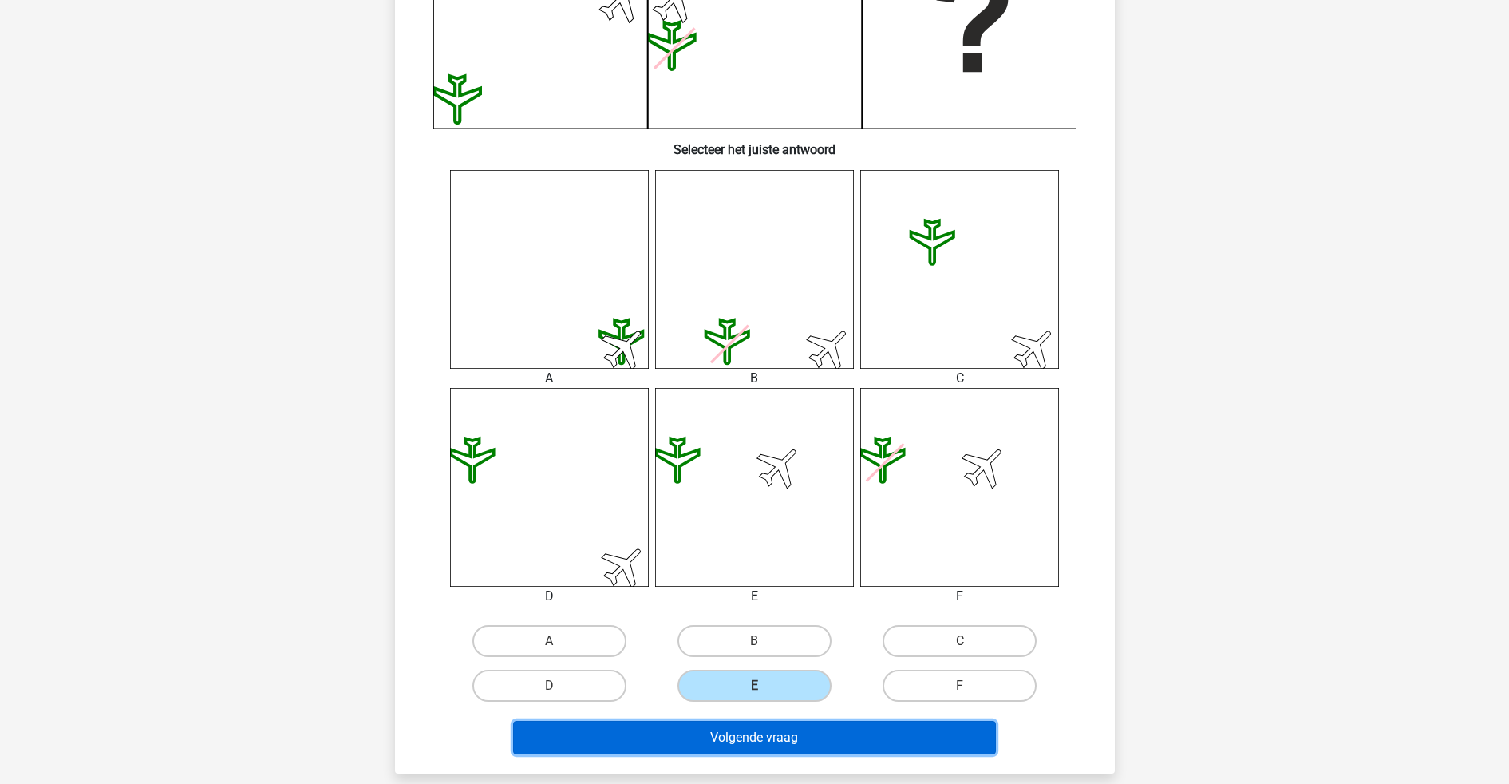
click at [823, 626] on button "Volgende vraag" at bounding box center [754, 738] width 483 height 34
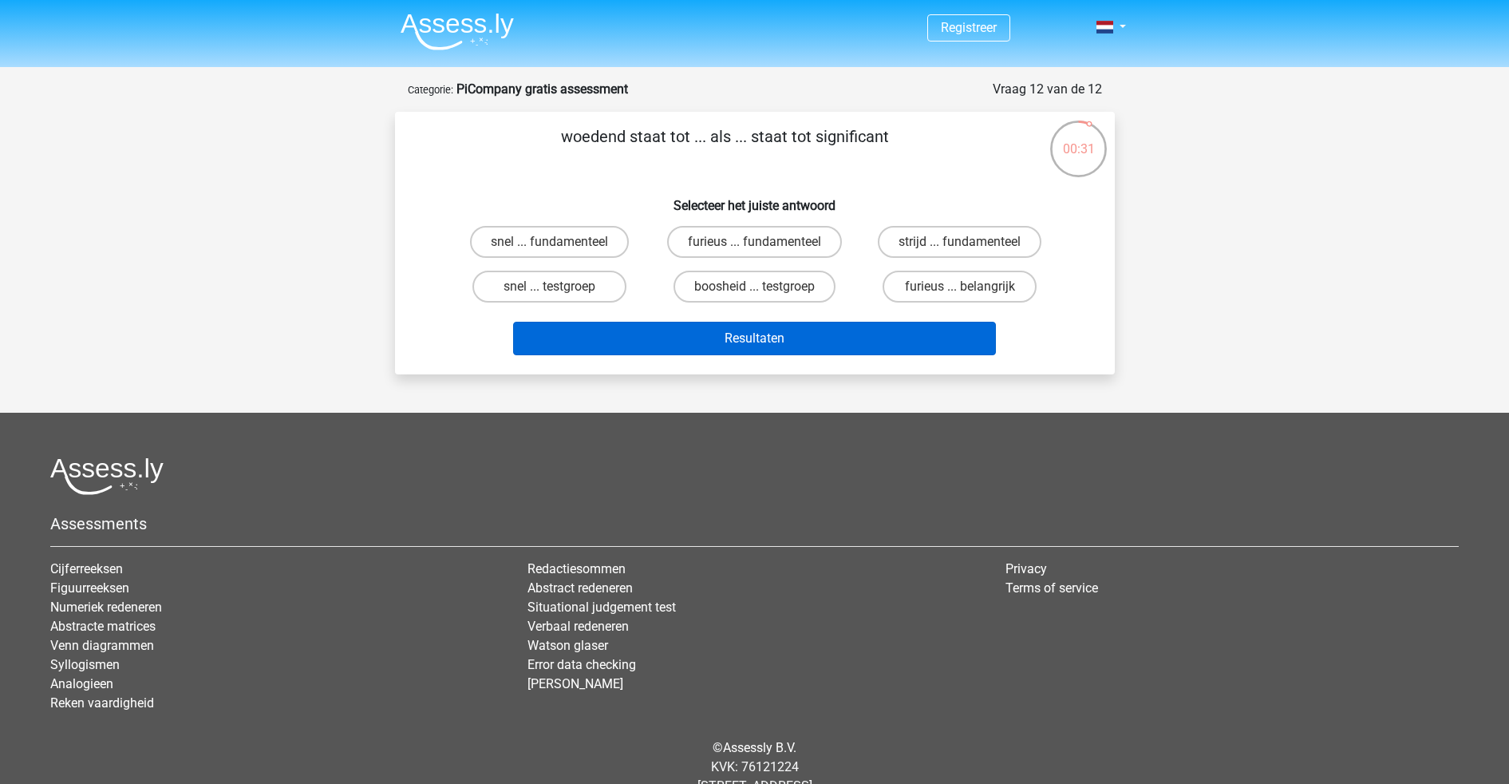
scroll to position [0, 0]
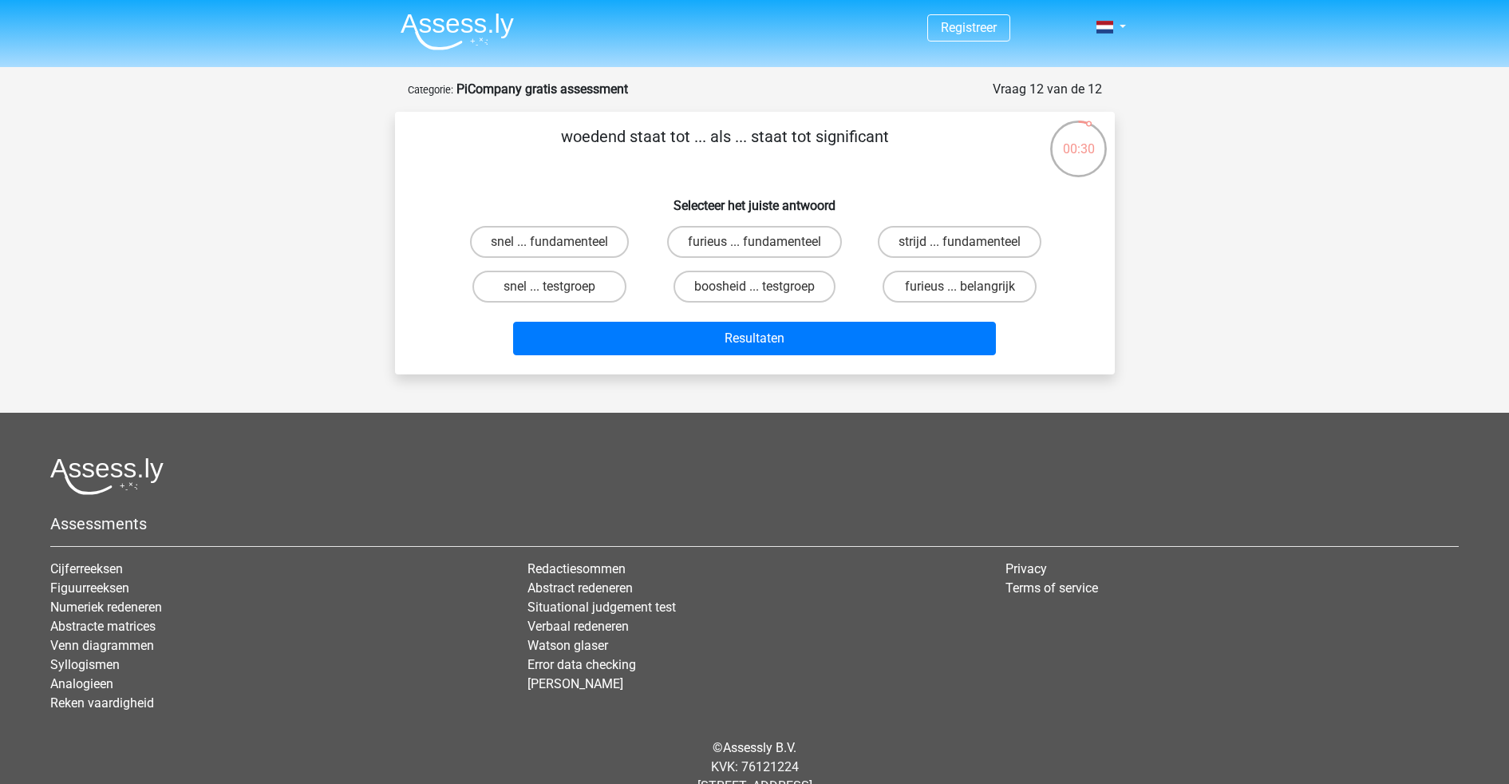
click at [1186, 230] on div "Registreer" at bounding box center [754, 417] width 1509 height 834
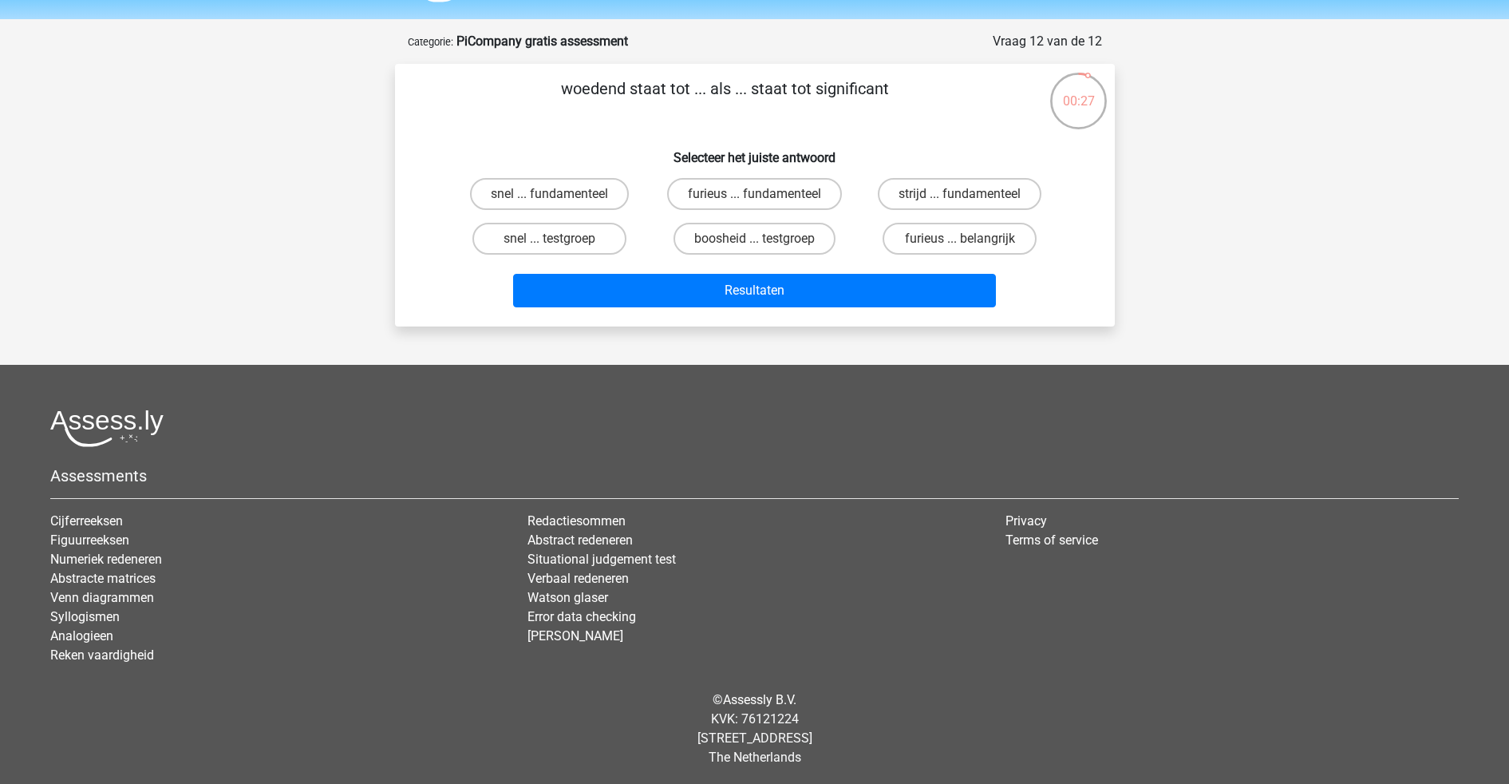
scroll to position [50, 0]
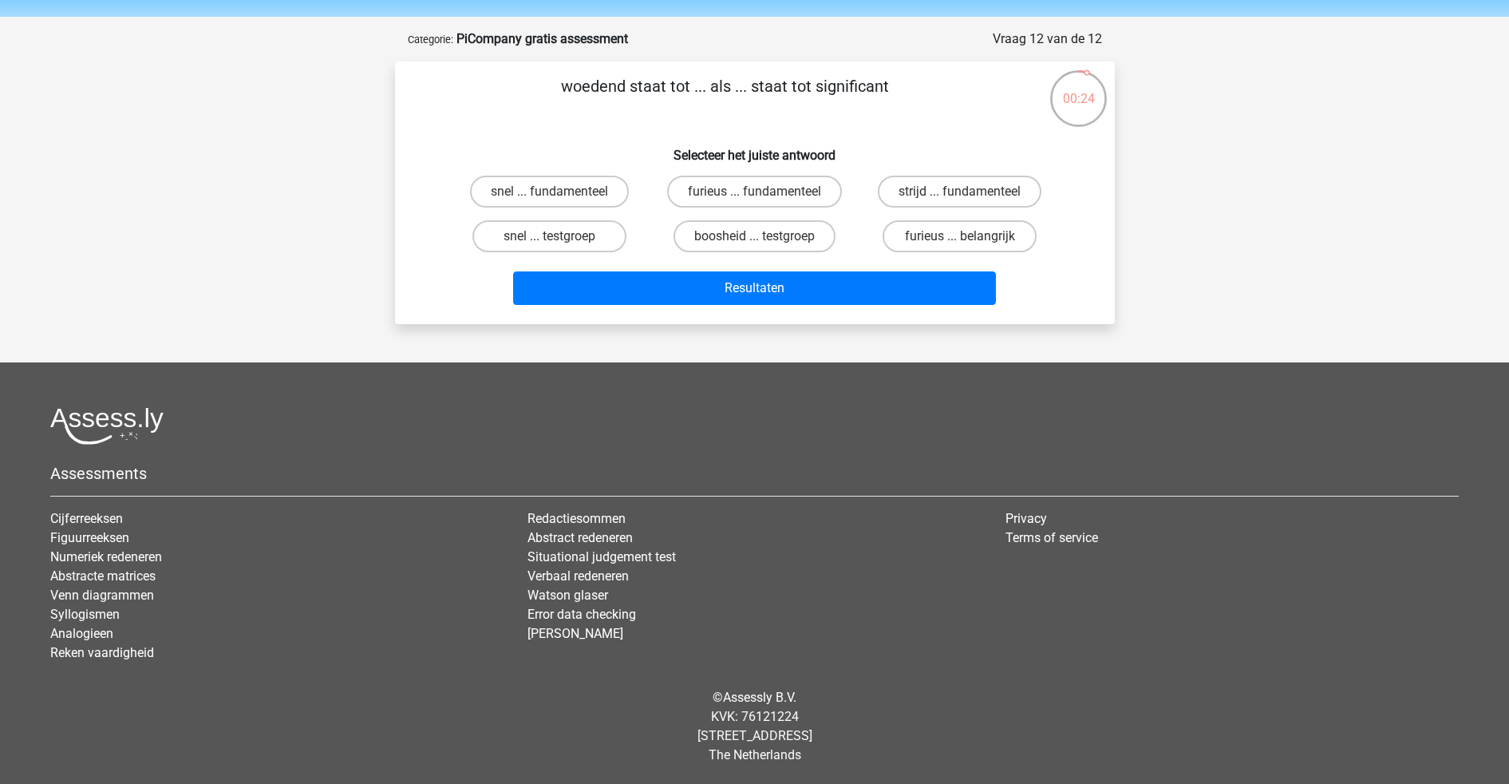
click at [660, 626] on div "© Assessly B.V. KVK: 76121224 Damrak 375, 1012 ZJ Amsterdam The Netherlands" at bounding box center [754, 726] width 1432 height 102
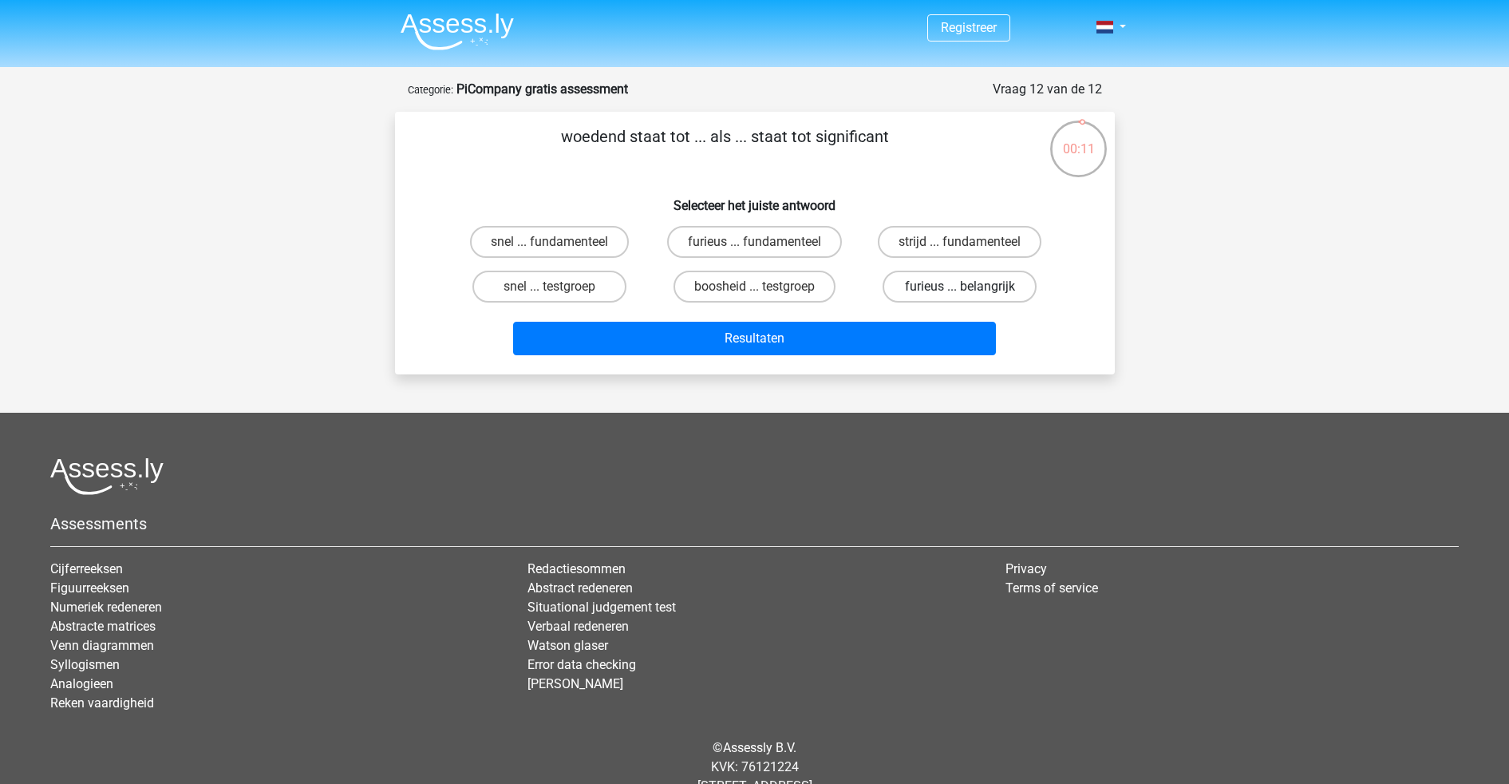
click at [999, 287] on label "furieus ... belangrijk" at bounding box center [960, 287] width 154 height 32
click at [970, 287] on input "furieus ... belangrijk" at bounding box center [965, 291] width 10 height 10
radio input "true"
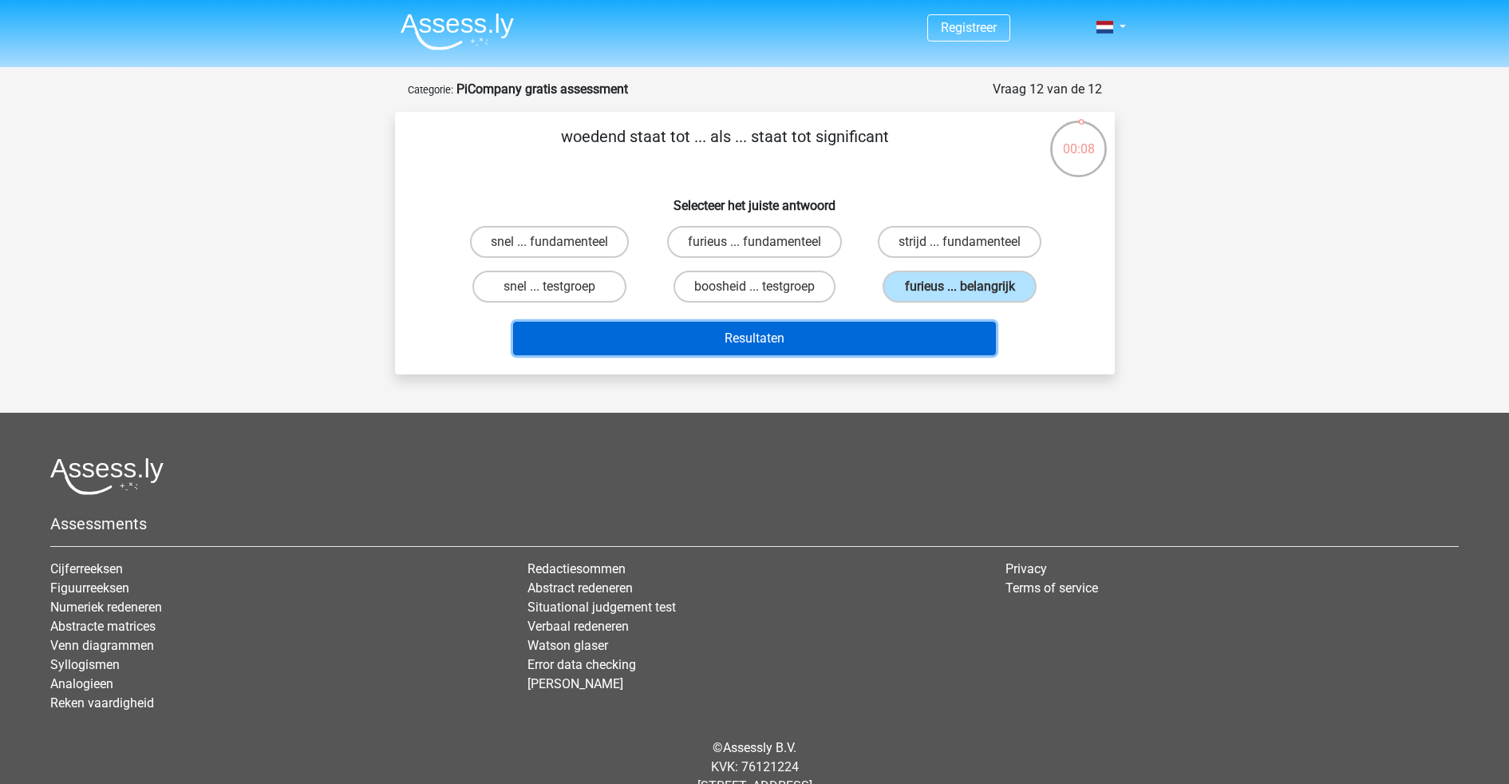
click at [895, 338] on button "Resultaten" at bounding box center [754, 339] width 483 height 34
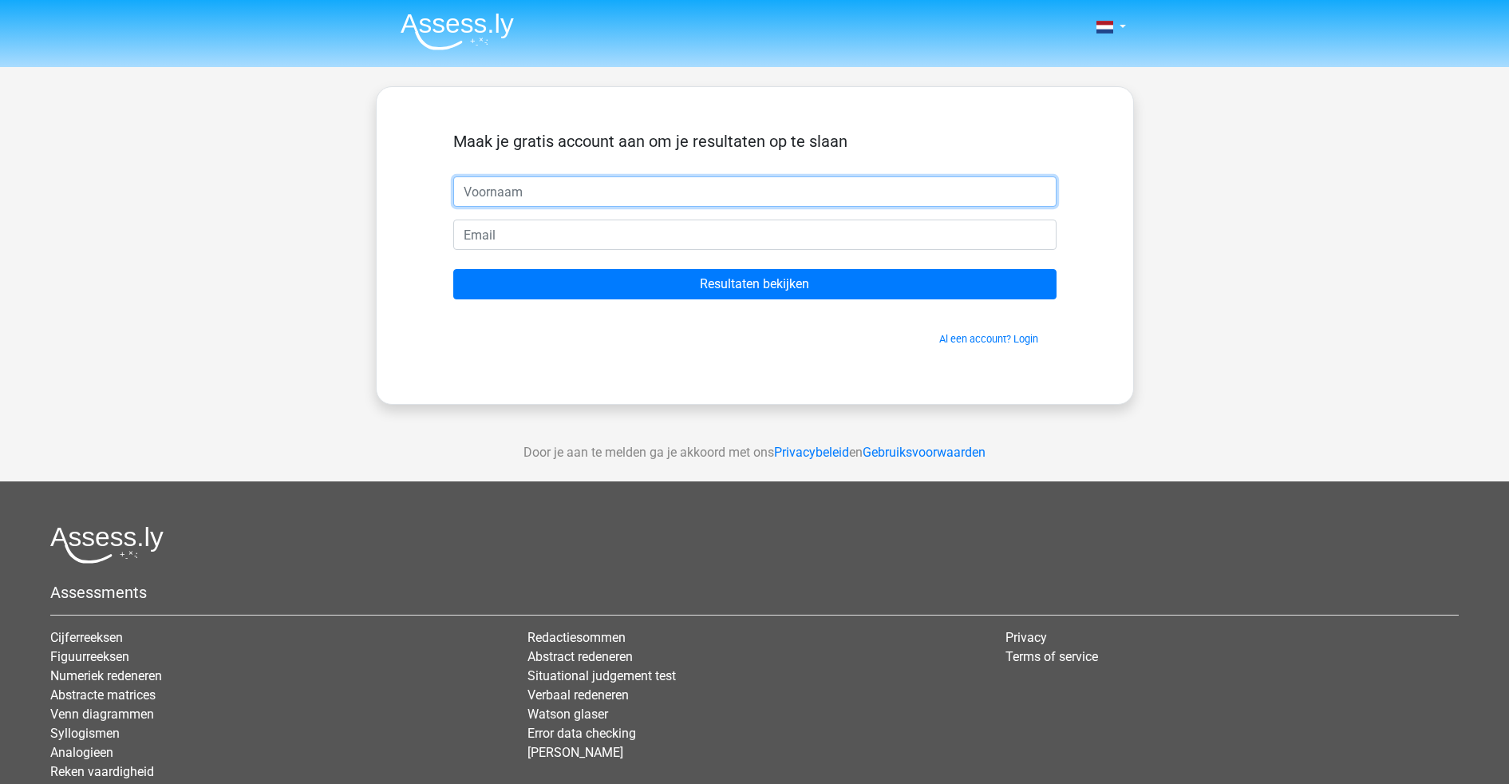
click at [662, 185] on input "text" at bounding box center [754, 191] width 603 height 30
type input "s"
type input "Imran"
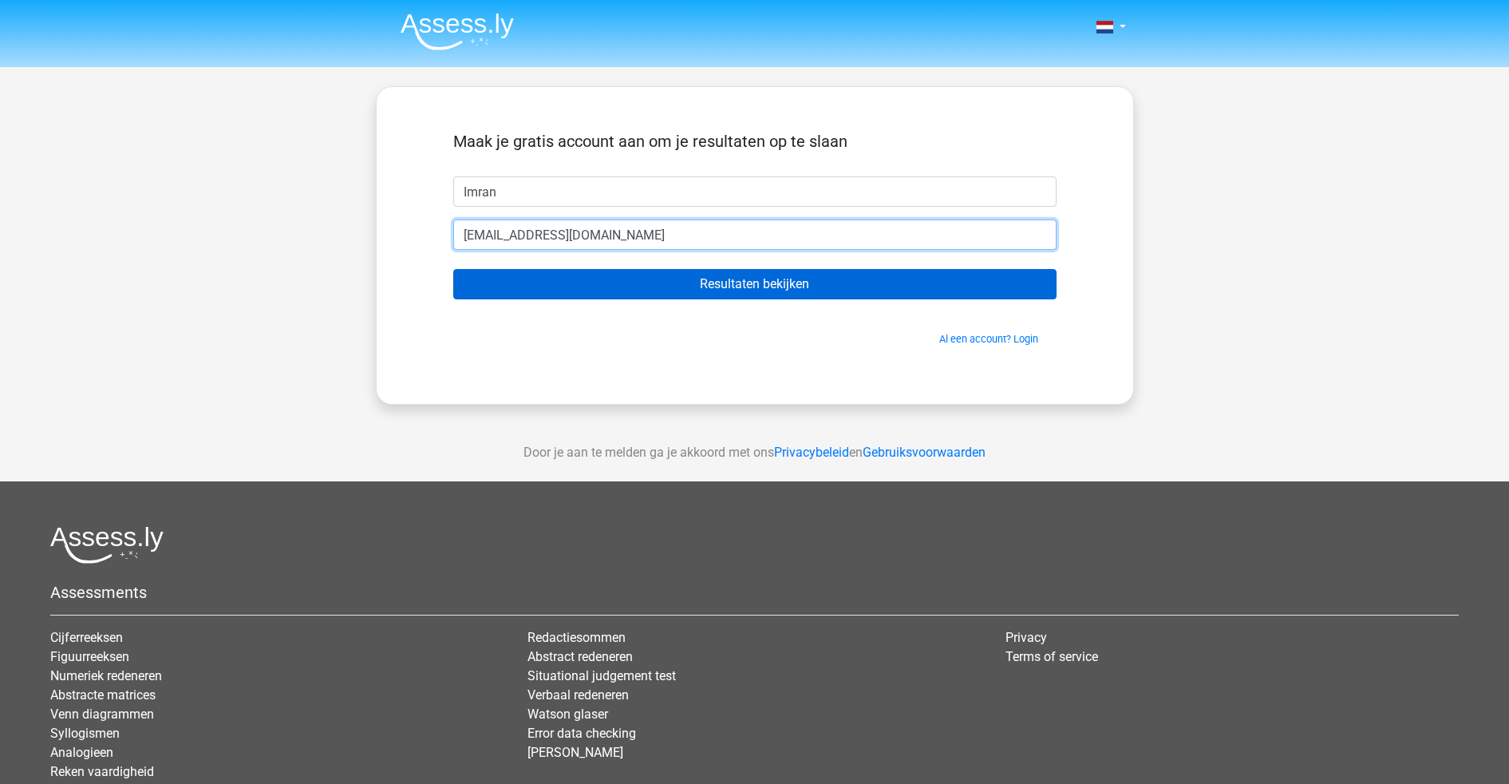
type input "[EMAIL_ADDRESS][DOMAIN_NAME]"
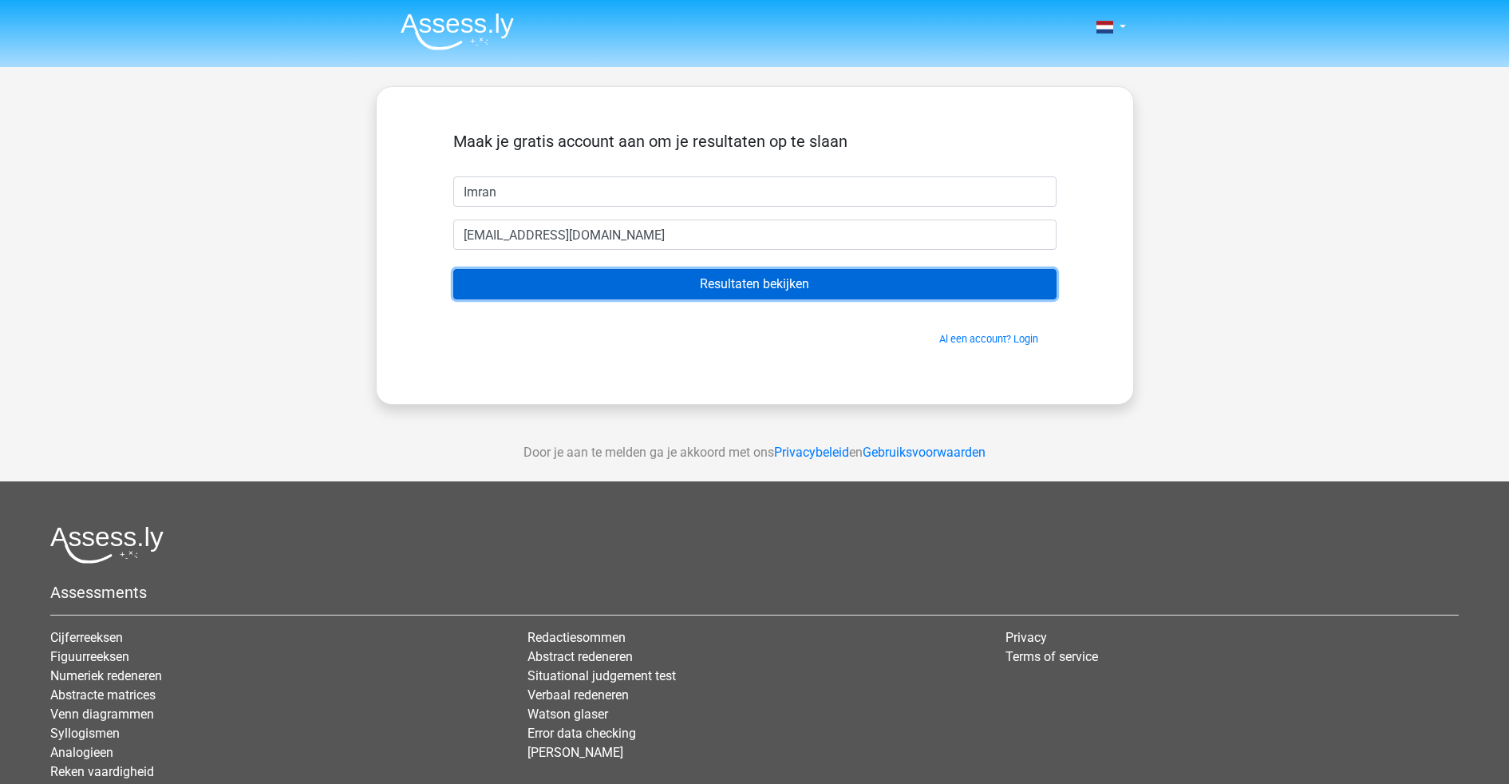
click at [781, 277] on input "Resultaten bekijken" at bounding box center [754, 284] width 603 height 30
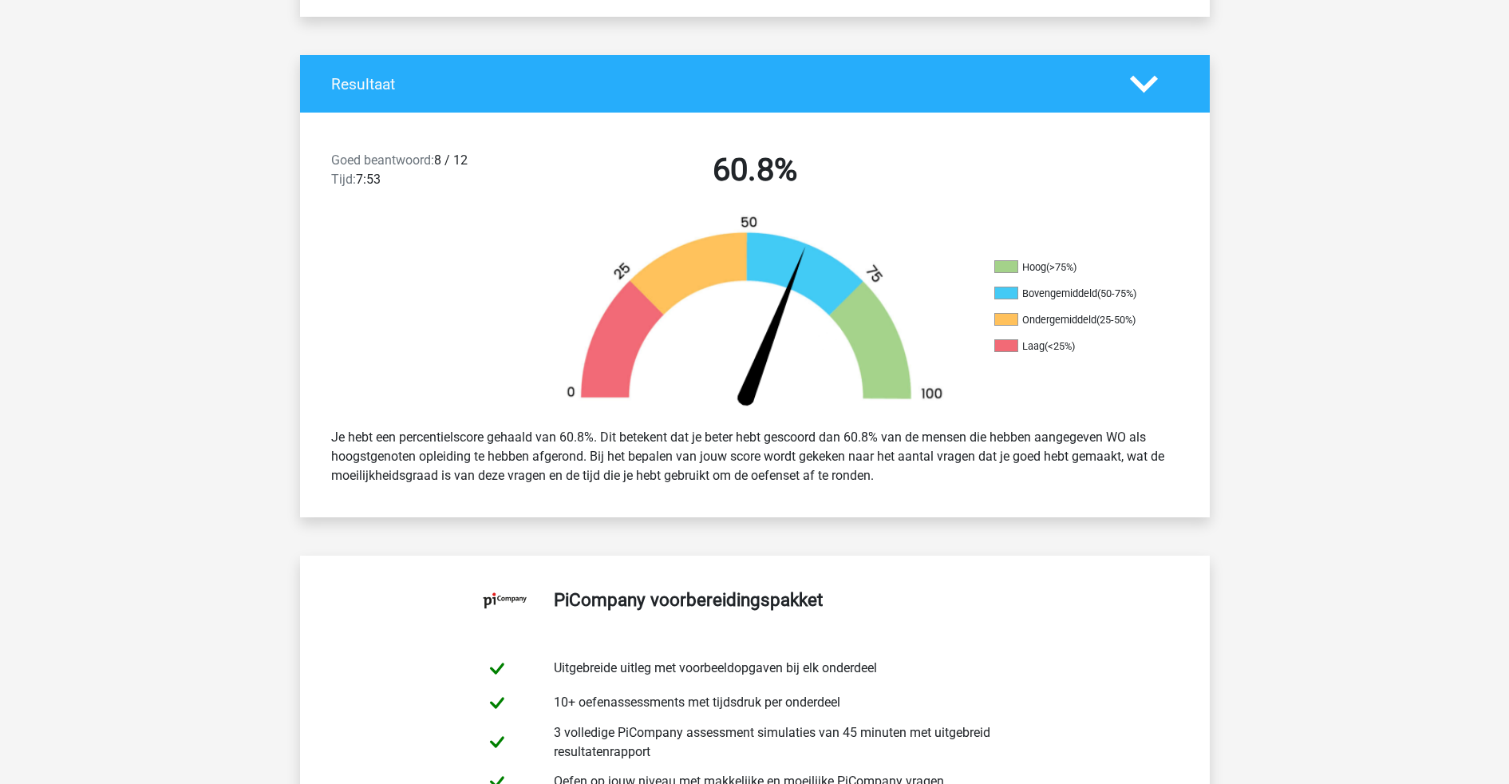
scroll to position [354, 0]
